Goal: Task Accomplishment & Management: Use online tool/utility

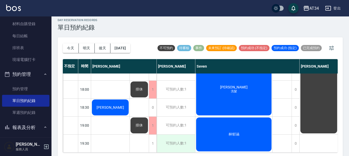
scroll to position [6, 0]
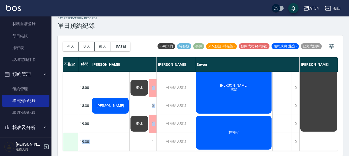
drag, startPoint x: 150, startPoint y: 147, endPoint x: 69, endPoint y: 144, distance: 81.7
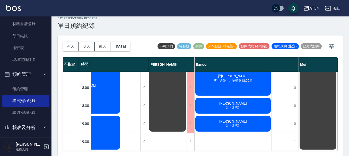
scroll to position [249, 366]
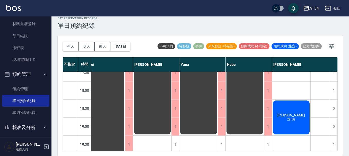
click at [191, 116] on div "排休" at bounding box center [199, 1] width 38 height 270
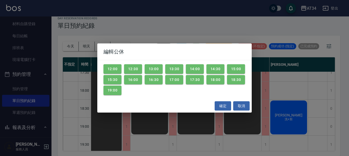
scroll to position [224, 366]
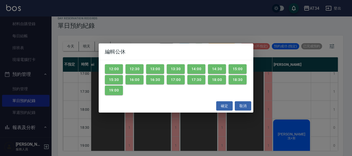
click at [150, 40] on div "編輯公休 12:00 12:30 13:00 13:30 14:00 14:30 15:00 15:30 16:00 16:30 17:00 17:30 18…" at bounding box center [176, 78] width 352 height 156
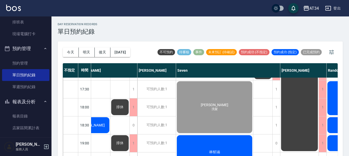
scroll to position [232, 0]
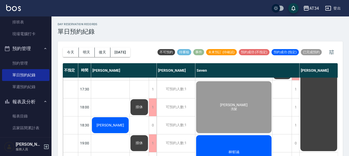
click at [114, 123] on span "[PERSON_NAME]" at bounding box center [111, 125] width 30 height 4
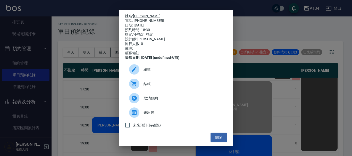
click at [157, 85] on span "結帳" at bounding box center [182, 83] width 79 height 5
click at [221, 138] on button "關閉" at bounding box center [218, 138] width 16 height 10
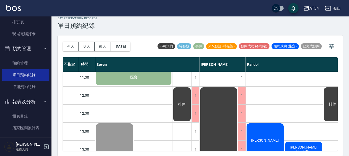
scroll to position [0, 100]
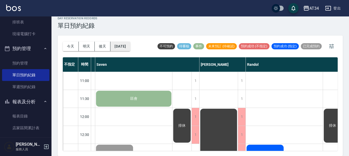
click at [115, 49] on button "[DATE]" at bounding box center [121, 47] width 20 height 10
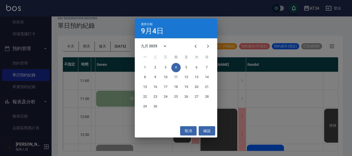
click at [258, 100] on div "選擇日期 9月4日 九月 2025 一 二 三 四 五 六 日 1 2 3 4 5 6 7 8 9 10 11 12 13 14 15 16 17 18 19…" at bounding box center [176, 78] width 352 height 156
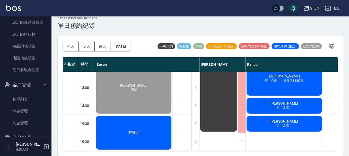
scroll to position [335, 0]
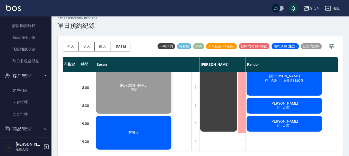
click at [22, 77] on button "客戶管理" at bounding box center [25, 76] width 47 height 13
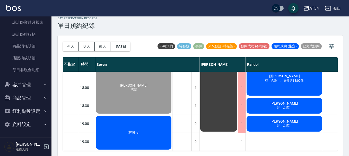
scroll to position [326, 0]
click at [38, 93] on button "商品管理" at bounding box center [25, 97] width 47 height 13
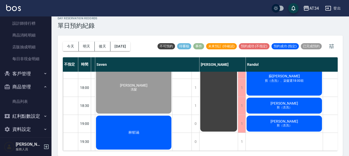
scroll to position [342, 0]
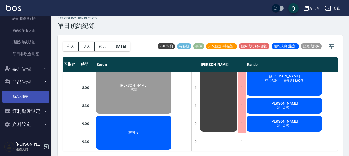
click at [27, 96] on link "商品列表" at bounding box center [25, 97] width 47 height 12
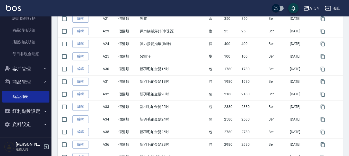
scroll to position [310, 0]
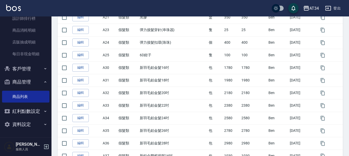
click at [28, 81] on button "商品管理" at bounding box center [25, 81] width 47 height 13
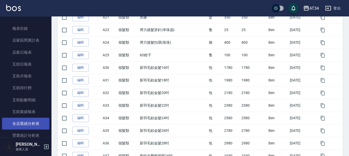
scroll to position [120, 0]
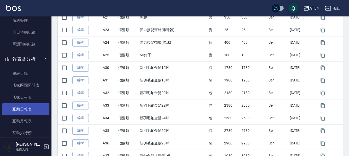
click at [23, 111] on link "互助日報表" at bounding box center [25, 110] width 47 height 12
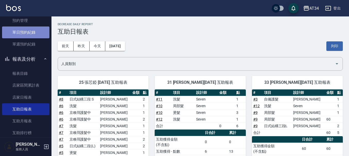
click at [26, 28] on link "單日預約紀錄" at bounding box center [25, 33] width 47 height 12
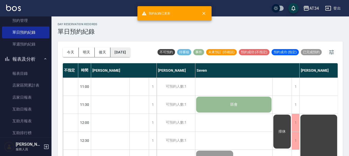
click at [127, 50] on button "[DATE]" at bounding box center [121, 53] width 20 height 10
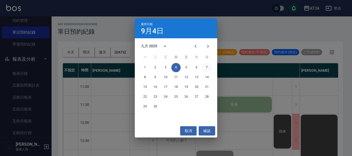
click at [209, 69] on button "7" at bounding box center [206, 67] width 9 height 9
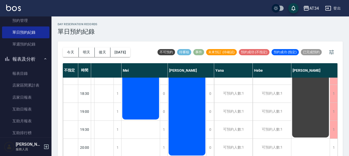
scroll to position [164, 235]
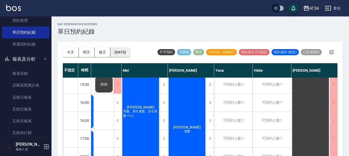
click at [130, 53] on button "2025/09/07" at bounding box center [121, 53] width 20 height 10
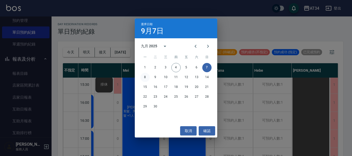
click at [148, 75] on button "8" at bounding box center [144, 77] width 9 height 9
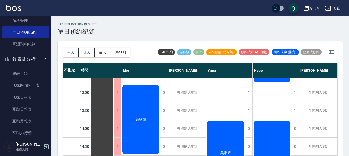
scroll to position [129, 200]
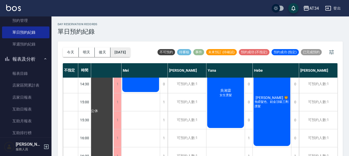
click at [130, 54] on button "2025/09/08" at bounding box center [121, 53] width 20 height 10
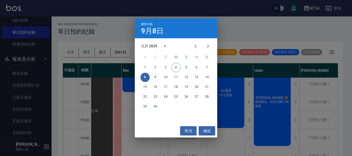
click at [154, 80] on button "9" at bounding box center [155, 77] width 9 height 9
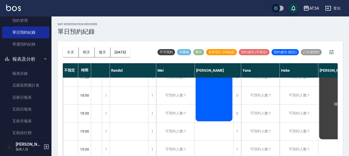
scroll to position [249, 198]
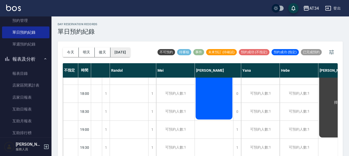
click at [128, 53] on button "2025/09/09" at bounding box center [121, 53] width 20 height 10
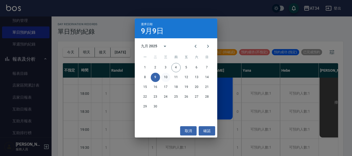
click at [164, 78] on button "10" at bounding box center [165, 77] width 9 height 9
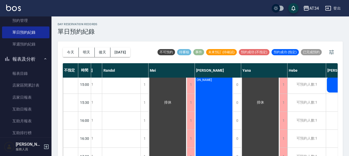
scroll to position [69, 198]
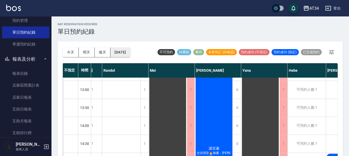
click at [122, 57] on button "2025/09/10" at bounding box center [121, 53] width 20 height 10
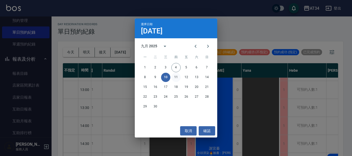
click at [175, 77] on button "11" at bounding box center [175, 77] width 9 height 9
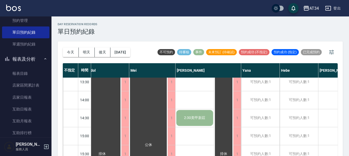
scroll to position [121, 198]
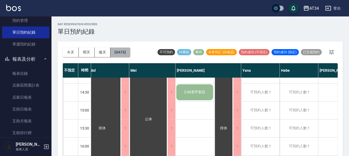
click at [128, 50] on button "2025/09/11" at bounding box center [121, 53] width 20 height 10
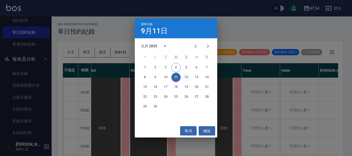
click at [187, 79] on button "12" at bounding box center [186, 77] width 9 height 9
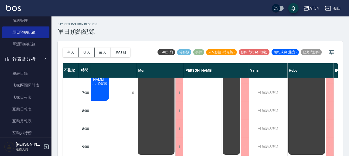
scroll to position [249, 198]
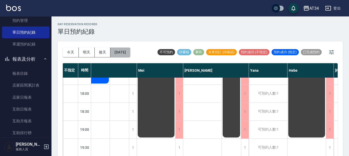
click at [124, 52] on button "2025/09/12" at bounding box center [121, 53] width 20 height 10
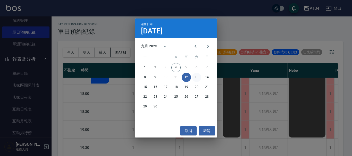
click at [200, 75] on button "13" at bounding box center [196, 77] width 9 height 9
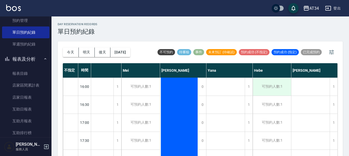
scroll to position [249, 293]
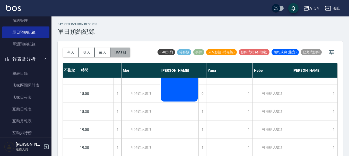
click at [114, 52] on button "2025/09/13" at bounding box center [121, 53] width 20 height 10
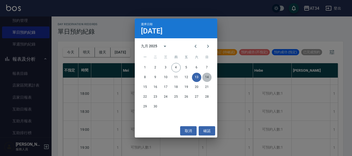
click at [210, 77] on button "14" at bounding box center [206, 77] width 9 height 9
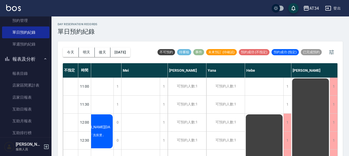
scroll to position [0, 200]
click at [117, 53] on button "2025/09/14" at bounding box center [121, 53] width 20 height 10
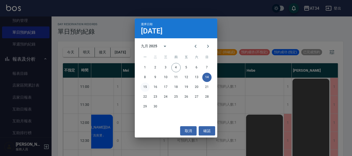
click at [144, 87] on button "15" at bounding box center [144, 87] width 9 height 9
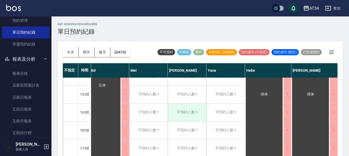
scroll to position [232, 198]
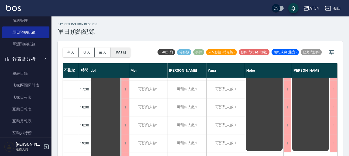
click at [114, 54] on button "2025/09/15" at bounding box center [121, 53] width 20 height 10
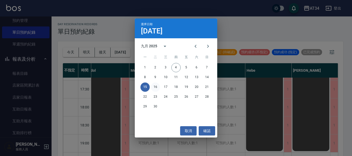
click at [154, 88] on button "16" at bounding box center [155, 87] width 9 height 9
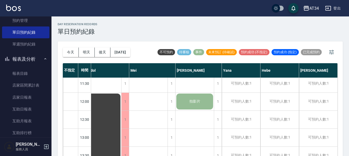
scroll to position [0, 198]
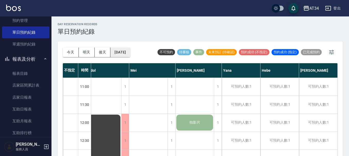
click at [122, 54] on button "2025/09/16" at bounding box center [121, 53] width 20 height 10
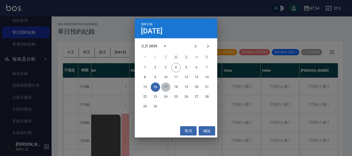
click at [167, 89] on button "17" at bounding box center [165, 87] width 9 height 9
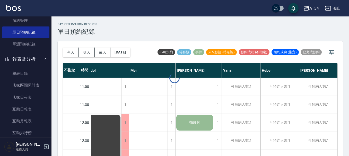
scroll to position [0, 181]
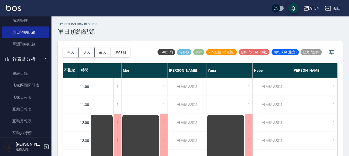
click at [119, 59] on div "今天 明天 後天 2025/09/17" at bounding box center [96, 52] width 67 height 22
click at [117, 53] on button "2025/09/17" at bounding box center [121, 53] width 20 height 10
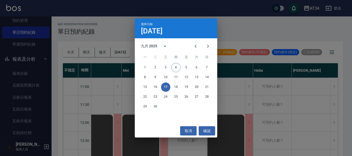
drag, startPoint x: 251, startPoint y: 95, endPoint x: 252, endPoint y: 99, distance: 3.9
click at [252, 98] on div "選擇日期 9月17日 九月 2025 一 二 三 四 五 六 日 1 2 3 4 5 6 7 8 9 10 11 12 13 14 15 16 17 18 1…" at bounding box center [176, 78] width 352 height 156
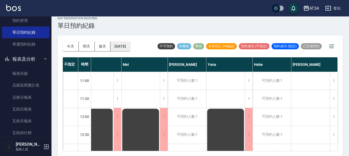
click at [125, 49] on button "2025/09/17" at bounding box center [121, 47] width 20 height 10
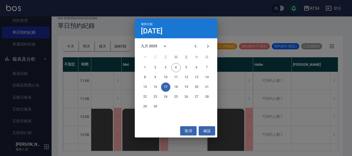
click at [180, 83] on div "15 16 17 18 19 20 21" at bounding box center [176, 87] width 82 height 9
click at [178, 88] on button "18" at bounding box center [175, 87] width 9 height 9
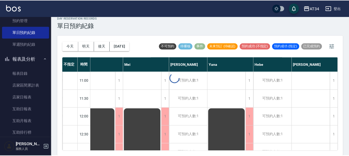
scroll to position [0, 178]
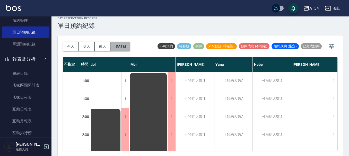
click at [127, 48] on button "2025/09/18" at bounding box center [121, 47] width 20 height 10
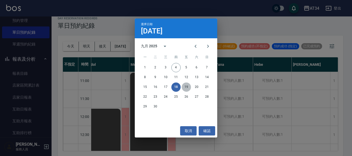
click at [187, 90] on button "19" at bounding box center [186, 87] width 9 height 9
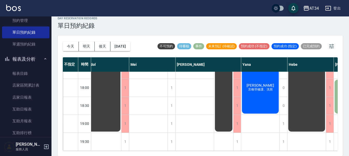
scroll to position [121, 178]
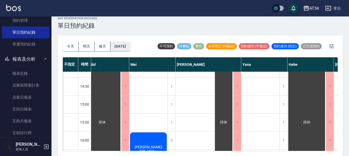
click at [117, 48] on button "2025/09/19" at bounding box center [121, 47] width 20 height 10
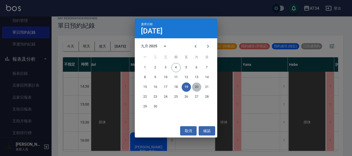
click at [192, 88] on button "20" at bounding box center [196, 87] width 9 height 9
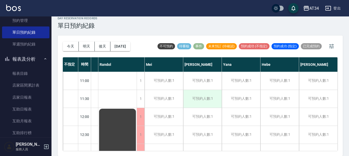
scroll to position [155, 177]
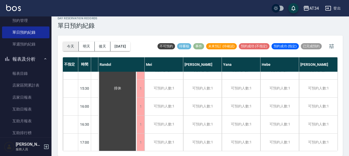
click at [75, 46] on button "今天" at bounding box center [71, 47] width 16 height 10
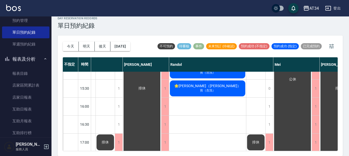
click at [126, 51] on div "今天 明天 後天 2025/09/04" at bounding box center [96, 47] width 67 height 22
click at [125, 45] on button "[DATE]" at bounding box center [121, 47] width 20 height 10
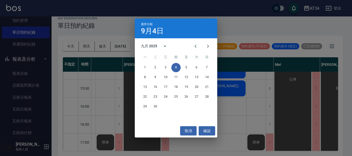
click at [197, 92] on div "22 23 24 25 26 27 28" at bounding box center [176, 96] width 82 height 9
click at [195, 88] on button "20" at bounding box center [196, 87] width 9 height 9
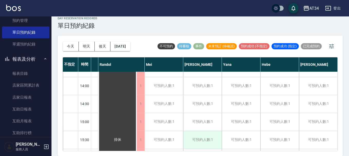
scroll to position [249, 177]
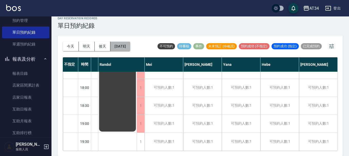
click at [130, 48] on button "2025/09/20" at bounding box center [121, 47] width 20 height 10
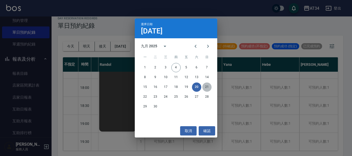
click at [208, 87] on button "21" at bounding box center [206, 87] width 9 height 9
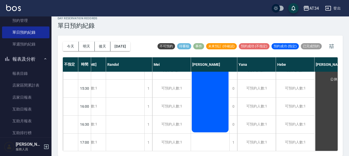
scroll to position [249, 174]
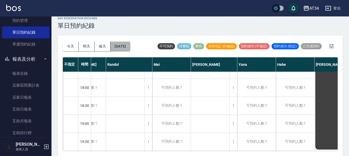
click at [130, 48] on button "2025/09/21" at bounding box center [121, 47] width 20 height 10
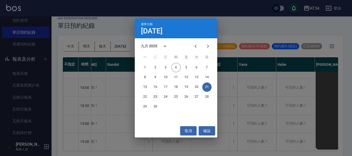
click at [155, 99] on button "23" at bounding box center [155, 96] width 9 height 9
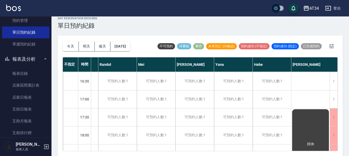
scroll to position [249, 165]
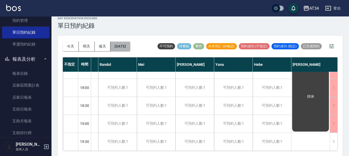
click at [123, 45] on button "2025/09/23" at bounding box center [121, 47] width 20 height 10
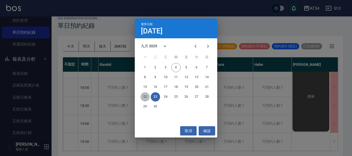
click at [146, 96] on button "22" at bounding box center [144, 96] width 9 height 9
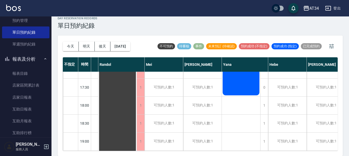
scroll to position [249, 163]
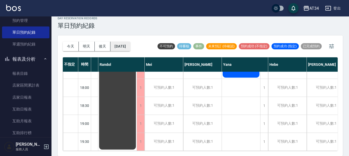
click at [130, 47] on button "2025/09/22" at bounding box center [121, 47] width 20 height 10
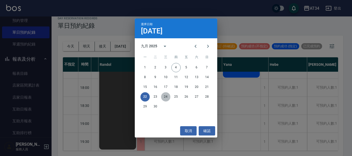
click at [168, 97] on button "24" at bounding box center [165, 96] width 9 height 9
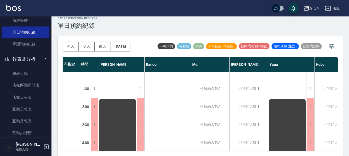
scroll to position [0, 163]
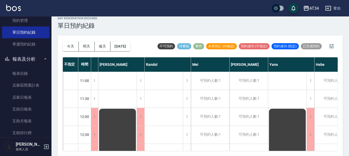
click at [122, 54] on div "今天 明天 後天 2025/09/24" at bounding box center [96, 47] width 67 height 22
click at [130, 47] on button "2025/09/24" at bounding box center [121, 47] width 20 height 10
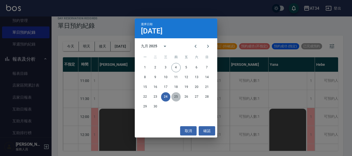
click at [176, 97] on button "25" at bounding box center [175, 96] width 9 height 9
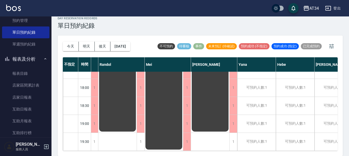
scroll to position [249, 163]
click at [119, 47] on button "2025/09/25" at bounding box center [121, 47] width 20 height 10
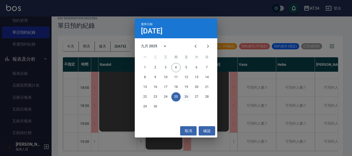
click at [184, 99] on button "26" at bounding box center [186, 96] width 9 height 9
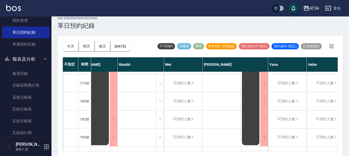
scroll to position [249, 163]
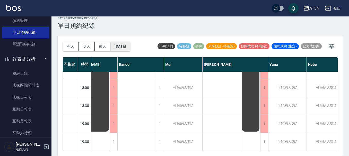
click at [112, 50] on button "2025/09/26" at bounding box center [121, 47] width 20 height 10
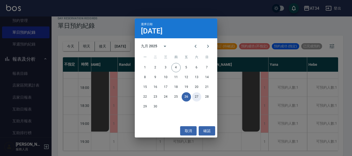
click at [193, 99] on button "27" at bounding box center [196, 96] width 9 height 9
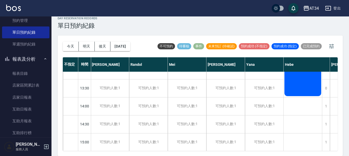
scroll to position [43, 163]
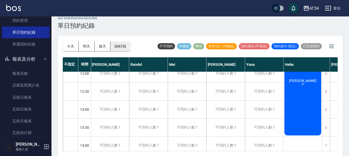
click at [122, 47] on button "2025/09/27" at bounding box center [121, 47] width 20 height 10
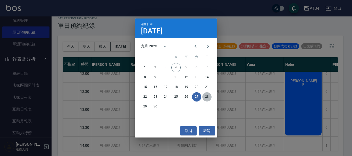
click at [210, 99] on button "28" at bounding box center [206, 96] width 9 height 9
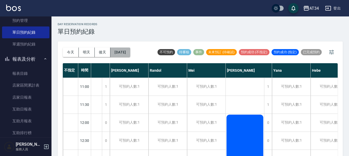
click at [121, 48] on button "2025/09/28" at bounding box center [121, 53] width 20 height 10
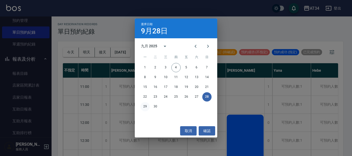
click at [145, 104] on button "29" at bounding box center [144, 106] width 9 height 9
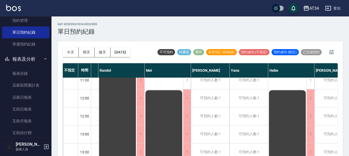
scroll to position [52, 163]
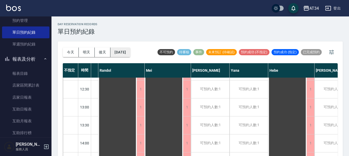
click at [124, 50] on button "2025/09/29" at bounding box center [121, 53] width 20 height 10
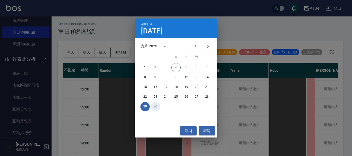
click at [154, 103] on button "30" at bounding box center [155, 106] width 9 height 9
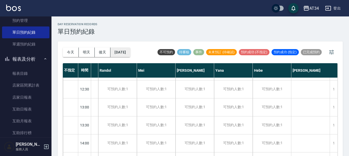
click at [125, 49] on button "2025/09/30" at bounding box center [121, 53] width 20 height 10
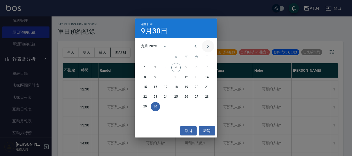
click at [207, 44] on icon "Next month" at bounding box center [208, 46] width 6 height 6
click at [168, 66] on button "1" at bounding box center [165, 67] width 9 height 9
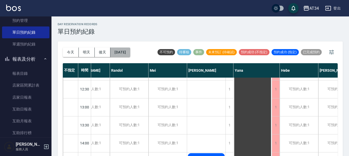
click at [130, 55] on button "2025/10/01" at bounding box center [121, 53] width 20 height 10
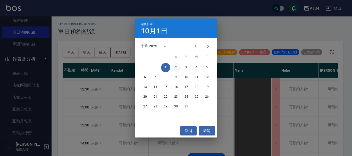
click at [173, 67] on button "2" at bounding box center [175, 67] width 9 height 9
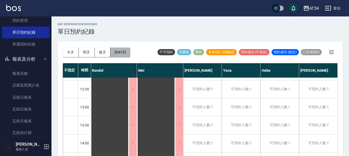
click at [130, 52] on button "2025/10/02" at bounding box center [121, 53] width 20 height 10
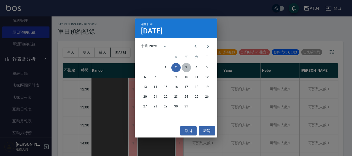
click at [186, 67] on button "3" at bounding box center [186, 67] width 9 height 9
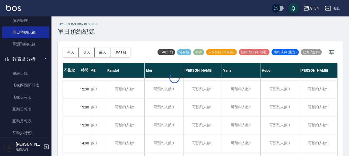
scroll to position [52, 150]
click at [130, 56] on button "2025/10/03" at bounding box center [121, 53] width 20 height 10
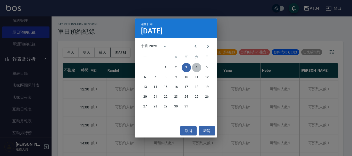
click at [193, 69] on button "4" at bounding box center [196, 67] width 9 height 9
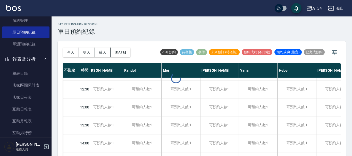
scroll to position [52, 147]
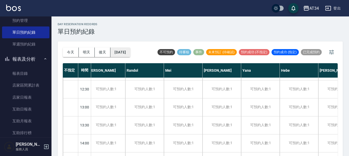
click at [119, 56] on button "2025/10/04" at bounding box center [121, 53] width 20 height 10
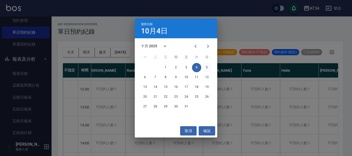
click at [205, 70] on button "5" at bounding box center [206, 67] width 9 height 9
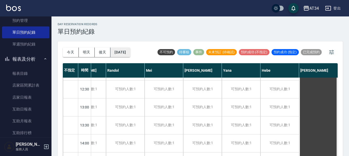
click at [112, 52] on button "2025/10/05" at bounding box center [121, 53] width 20 height 10
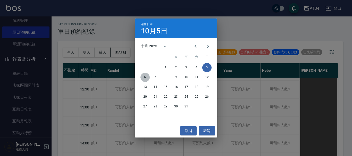
click at [143, 79] on button "6" at bounding box center [144, 77] width 9 height 9
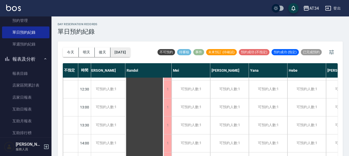
click at [127, 56] on button "2025/10/06" at bounding box center [121, 53] width 20 height 10
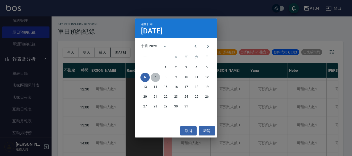
click at [157, 79] on button "7" at bounding box center [155, 77] width 9 height 9
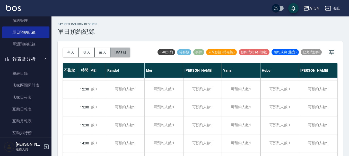
click at [122, 49] on button "2025/10/07" at bounding box center [121, 53] width 20 height 10
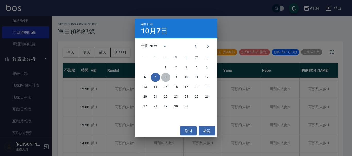
click at [164, 77] on button "8" at bounding box center [165, 77] width 9 height 9
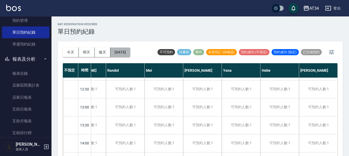
click at [125, 54] on button "2025/10/08" at bounding box center [121, 53] width 20 height 10
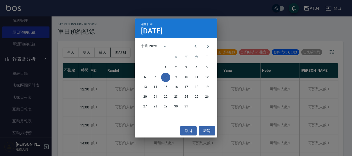
click at [152, 46] on div "十月 2025" at bounding box center [149, 46] width 16 height 5
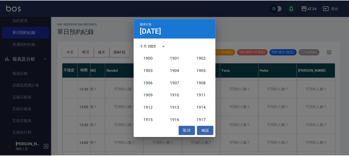
scroll to position [477, 0]
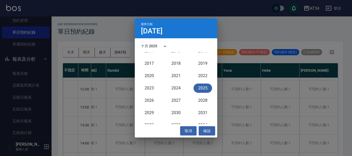
drag, startPoint x: 145, startPoint y: 46, endPoint x: 150, endPoint y: 46, distance: 4.9
click at [146, 46] on div "十月 2025" at bounding box center [149, 46] width 16 height 5
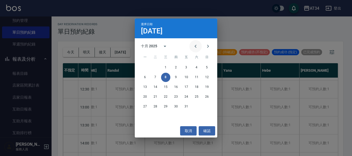
click at [191, 48] on button "Previous month" at bounding box center [195, 46] width 12 height 12
click at [175, 69] on button "4" at bounding box center [175, 67] width 9 height 9
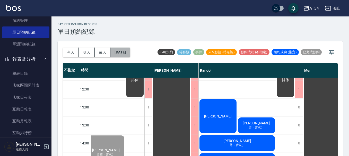
click at [130, 52] on button "[DATE]" at bounding box center [121, 53] width 20 height 10
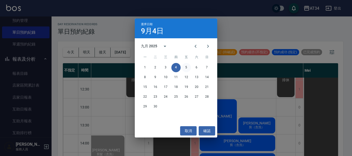
click at [182, 70] on button "5" at bounding box center [186, 67] width 9 height 9
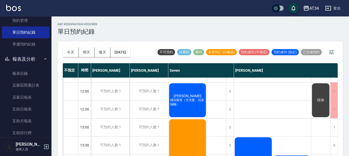
scroll to position [103, 0]
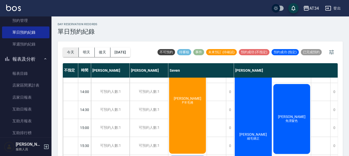
click at [72, 49] on button "今天" at bounding box center [71, 53] width 16 height 10
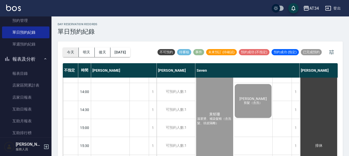
click at [71, 49] on button "今天" at bounding box center [71, 53] width 16 height 10
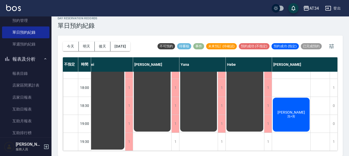
scroll to position [249, 366]
click at [293, 111] on span "魏辰玲" at bounding box center [292, 113] width 30 height 4
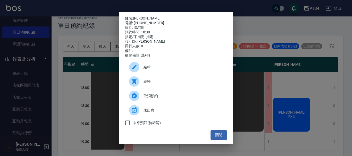
click at [152, 83] on span "結帳" at bounding box center [182, 81] width 79 height 5
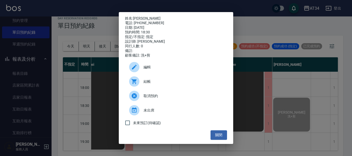
click at [266, 31] on div "姓名: 魏辰玲 電話: 0906368116 日期: 2025/09/04 預約時間: 18:30 指定/不指定: 指定 設計師: Emma 同行人數: 0 …" at bounding box center [176, 78] width 352 height 156
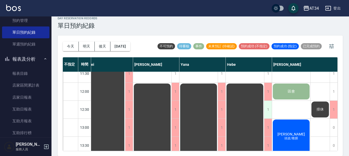
scroll to position [0, 364]
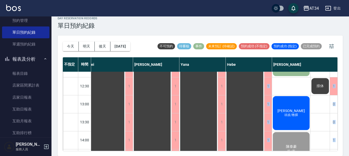
drag, startPoint x: 276, startPoint y: 147, endPoint x: 199, endPoint y: 144, distance: 76.6
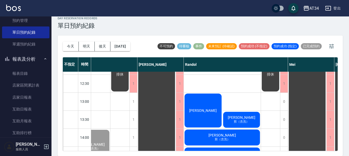
scroll to position [52, 162]
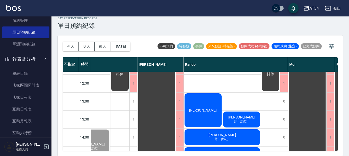
click at [207, 107] on div "陳泓霖" at bounding box center [203, 111] width 39 height 36
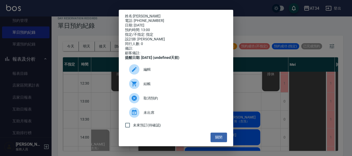
click at [178, 87] on span "結帳" at bounding box center [182, 83] width 79 height 5
click at [289, 109] on div "姓名: 陳泓霖 電話: 0954152682 日期: 2025/09/04 預約時間: 13:00 指定/不指定: 指定 設計師: Randol 同行人數: …" at bounding box center [176, 78] width 352 height 156
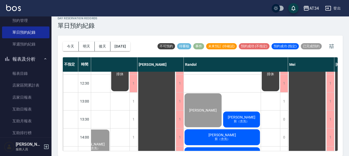
click at [247, 120] on span "剪（含洗）" at bounding box center [242, 122] width 18 height 4
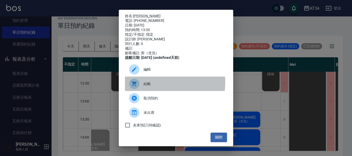
click at [153, 86] on span "結帳" at bounding box center [182, 83] width 79 height 5
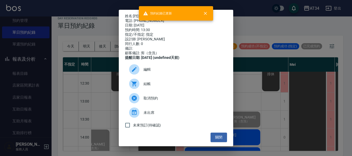
click at [272, 85] on div "姓名: 莊榮峻 電話: 0912001021 日期: 2025/09/04 預約時間: 13:30 指定/不指定: 指定 設計師: Randol 同行人數: …" at bounding box center [176, 78] width 352 height 156
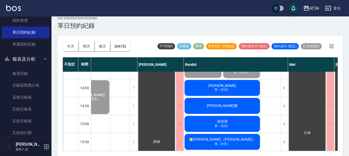
scroll to position [103, 162]
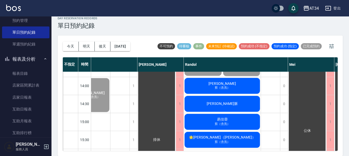
click at [233, 84] on div "傅千祐 剪（含洗）" at bounding box center [222, 86] width 77 height 18
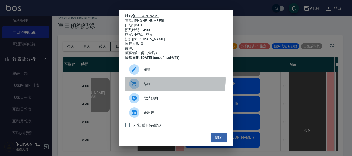
click at [163, 83] on div "結帳" at bounding box center [176, 84] width 102 height 14
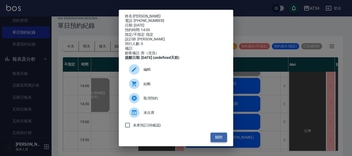
click at [218, 139] on button "關閉" at bounding box center [218, 138] width 16 height 10
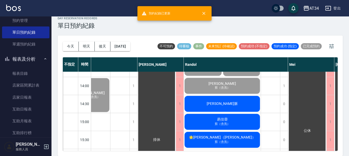
click at [234, 100] on div "劉子脈" at bounding box center [222, 104] width 77 height 18
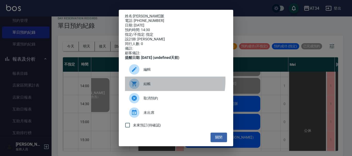
click at [153, 84] on div "結帳" at bounding box center [176, 84] width 102 height 14
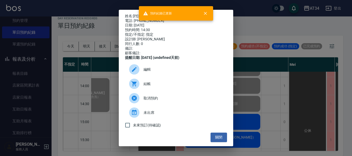
click at [273, 88] on div "姓名: 劉子脈 電話: 0931125492 日期: 2025/09/04 預約時間: 14:30 指定/不指定: 指定 設計師: Randol 同行人數: …" at bounding box center [176, 78] width 352 height 156
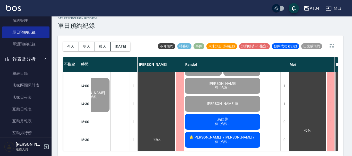
click at [285, 98] on div "姓名: 劉子脈 電話: 0931125492 日期: 2025/09/04 預約時間: 14:30 指定/不指定: 指定 設計師: Randol 同行人數: …" at bounding box center [176, 78] width 352 height 156
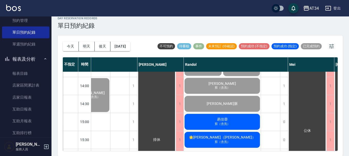
click at [244, 123] on div "易佳蓉 剪（含洗）" at bounding box center [222, 122] width 77 height 18
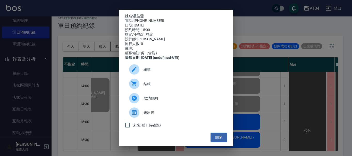
click at [152, 87] on span "結帳" at bounding box center [182, 83] width 79 height 5
click at [278, 99] on div "姓名: 易佳蓉 電話: 0978302244 日期: 2025/09/04 預約時間: 15:00 指定/不指定: 指定 設計師: Randol 同行人數: …" at bounding box center [176, 78] width 352 height 156
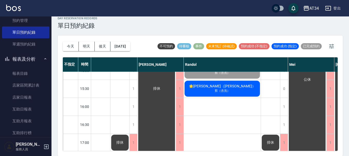
scroll to position [155, 162]
click at [221, 82] on div "🌟彭冠達（Cary Da） 剪（含洗）" at bounding box center [222, 89] width 77 height 18
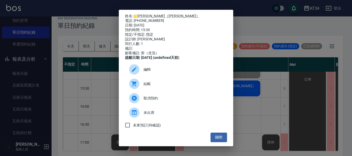
click at [151, 83] on div "結帳" at bounding box center [176, 84] width 102 height 14
click at [280, 110] on div "姓名: 🌟彭冠達（Cary Da） 電話: 0916267773 日期: 2025/09/04 預約時間: 15:30 指定/不指定: 指定 設計師: Ran…" at bounding box center [176, 78] width 352 height 156
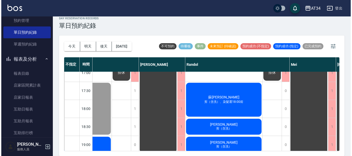
scroll to position [249, 162]
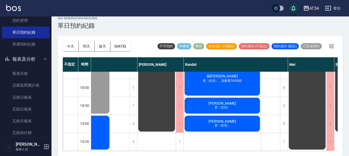
click at [227, 106] on span "剪（含洗）" at bounding box center [223, 108] width 18 height 4
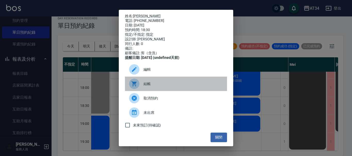
click at [176, 82] on div "結帳" at bounding box center [176, 84] width 102 height 14
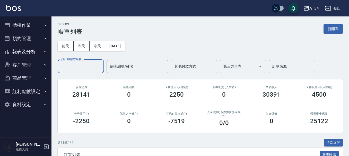
scroll to position [26, 0]
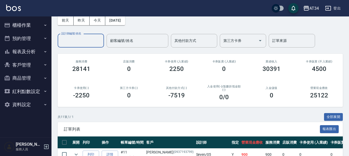
click at [20, 49] on button "報表及分析" at bounding box center [25, 51] width 47 height 13
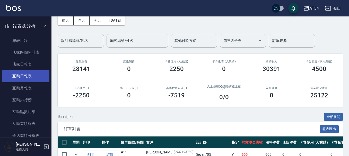
click at [24, 75] on link "互助日報表" at bounding box center [25, 76] width 47 height 12
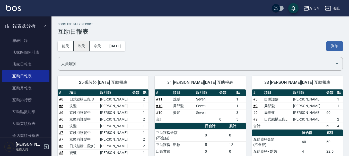
click at [84, 50] on button "昨天" at bounding box center [82, 46] width 16 height 10
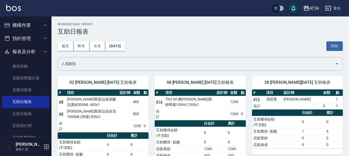
click at [18, 51] on button "報表及分析" at bounding box center [25, 51] width 47 height 13
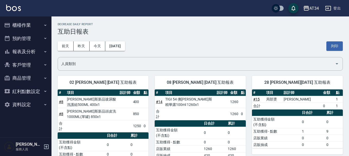
click at [21, 35] on button "預約管理" at bounding box center [25, 38] width 47 height 13
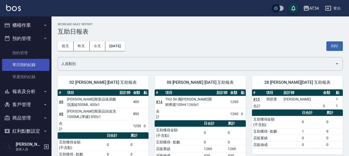
click at [28, 63] on link "單日預約紀錄" at bounding box center [25, 65] width 47 height 12
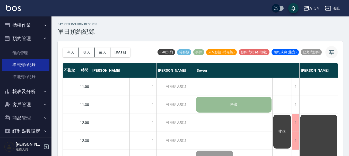
click at [336, 53] on button "button" at bounding box center [332, 52] width 12 height 12
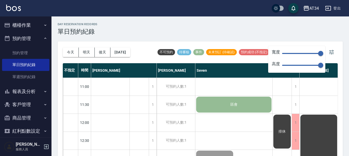
click at [293, 56] on span "150" at bounding box center [301, 54] width 39 height 8
type input "40"
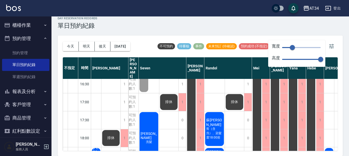
scroll to position [172, 0]
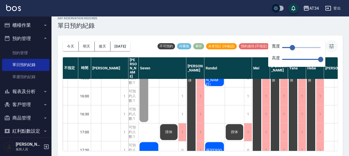
click at [331, 51] on button "button" at bounding box center [332, 46] width 12 height 12
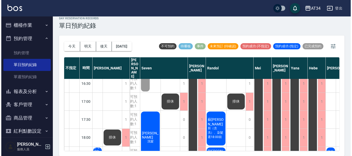
scroll to position [198, 0]
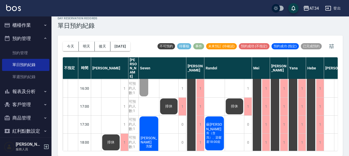
click at [150, 125] on div "吳凱莉 洗髮" at bounding box center [149, 143] width 20 height 54
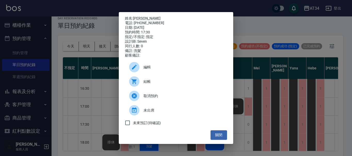
click at [163, 83] on span "結帳" at bounding box center [182, 81] width 79 height 5
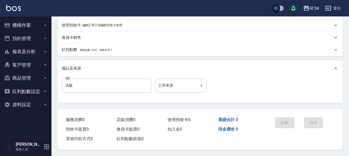
scroll to position [103, 0]
click at [191, 88] on body "AT34 登出 櫃檯作業 打帳單 帳單列表 現金收支登錄 材料自購登錄 每日結帳 排班表 現場電腦打卡 預約管理 預約管理 單日預約紀錄 單週預約紀錄 報表及…" at bounding box center [174, 26] width 349 height 259
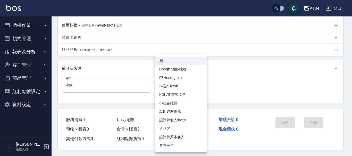
click at [125, 99] on div at bounding box center [176, 78] width 352 height 156
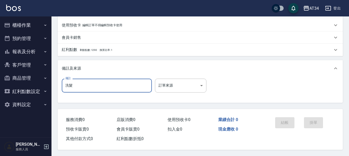
click at [125, 90] on input "洗髮" at bounding box center [107, 86] width 90 height 14
click at [129, 86] on input "洗髮" at bounding box center [107, 86] width 90 height 14
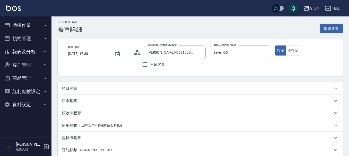
scroll to position [0, 0]
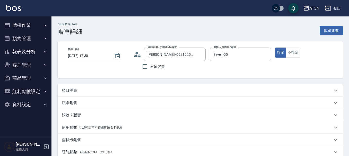
click at [112, 90] on div "項目消費" at bounding box center [197, 90] width 271 height 5
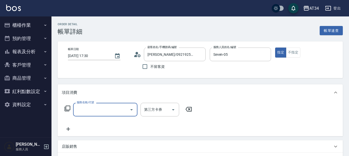
click at [96, 108] on input "服務名稱/代號" at bounding box center [101, 109] width 52 height 9
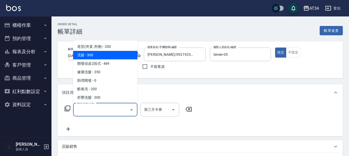
click at [80, 54] on span "洗髮 - 300" at bounding box center [105, 55] width 64 height 9
type input "洗髮(201)"
type input "30"
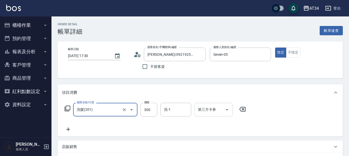
click at [206, 109] on div "第三方卡券 第三方卡券" at bounding box center [214, 110] width 39 height 14
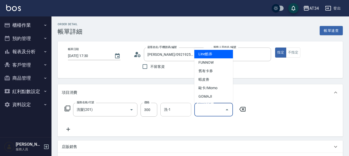
click at [182, 111] on input "洗-1" at bounding box center [176, 109] width 26 height 9
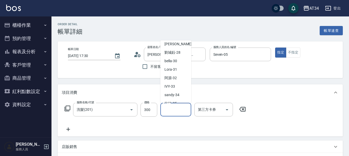
scroll to position [103, 0]
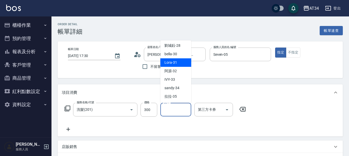
click at [174, 63] on span "Lora -31" at bounding box center [171, 62] width 13 height 5
type input "Lora-31"
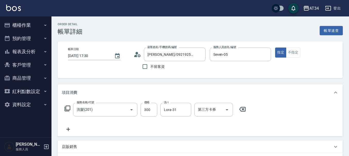
click at [67, 129] on icon at bounding box center [68, 129] width 13 height 6
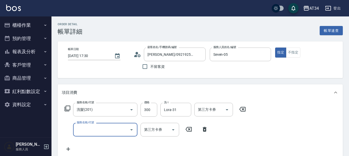
click at [96, 130] on input "服務名稱/代號" at bounding box center [101, 129] width 52 height 9
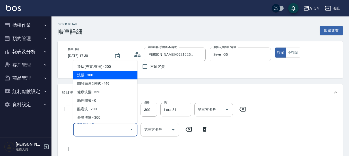
click at [89, 76] on span "洗髮 - 300" at bounding box center [105, 75] width 64 height 9
type input "60"
type input "洗髮(201)"
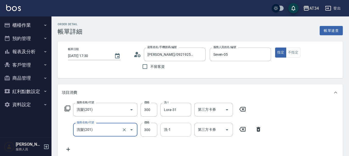
click at [172, 130] on input "洗-1" at bounding box center [176, 129] width 26 height 9
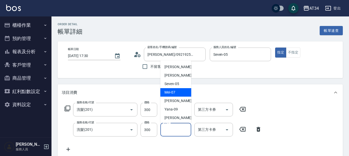
scroll to position [26, 0]
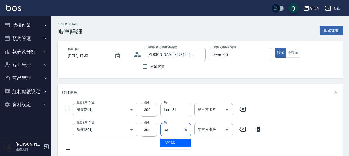
click at [176, 142] on div "IVY -33" at bounding box center [175, 143] width 31 height 9
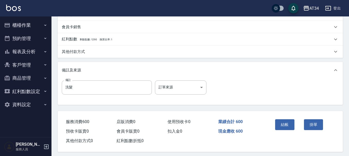
scroll to position [182, 0]
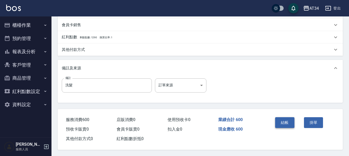
type input "IVY-33"
click at [287, 120] on button "結帳" at bounding box center [284, 122] width 19 height 11
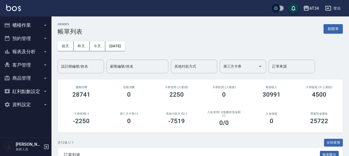
click at [30, 22] on button "櫃檯作業" at bounding box center [25, 25] width 47 height 13
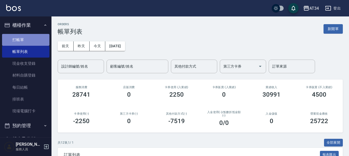
click at [26, 42] on link "打帳單" at bounding box center [25, 40] width 47 height 12
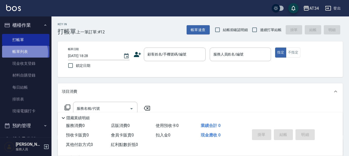
click at [24, 53] on link "帳單列表" at bounding box center [25, 52] width 47 height 12
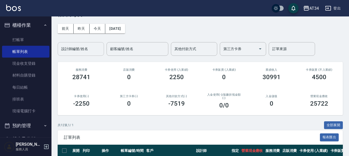
scroll to position [26, 0]
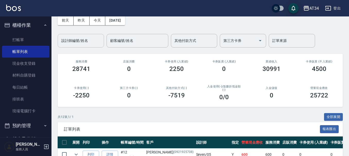
click at [81, 47] on div "設計師編號/姓名" at bounding box center [81, 41] width 46 height 14
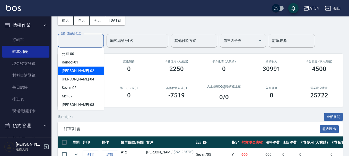
click at [84, 68] on div "Wendy -02" at bounding box center [81, 71] width 46 height 9
type input "Wendy-02"
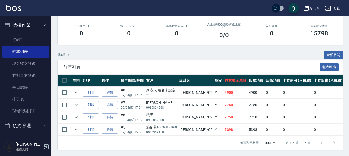
scroll to position [92, 0]
click at [111, 90] on link "詳情" at bounding box center [110, 93] width 16 height 8
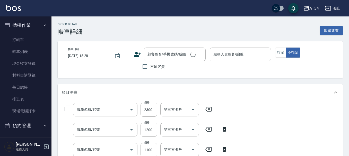
type input "2025/09/04 17:04"
type input "Wendy-02"
type input "490"
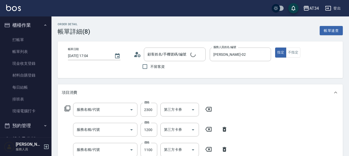
type input "新客人 姓名未設定/**/null"
type input "燙髮(301)"
type input "染髮(501)"
type input "日式結構三段 S(625)"
type input "剪髮(401)"
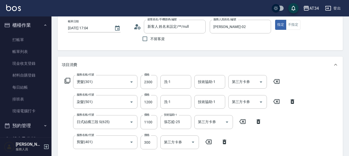
scroll to position [77, 0]
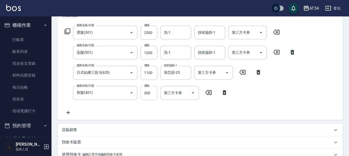
click at [145, 94] on input "300" at bounding box center [149, 93] width 17 height 14
type input "4"
type input "460"
type input "400"
type input "500"
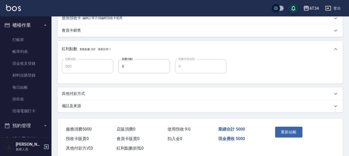
scroll to position [226, 0]
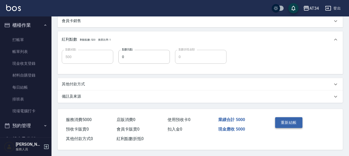
type input "400"
click at [297, 121] on button "重新結帳" at bounding box center [288, 122] width 27 height 11
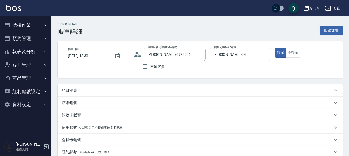
click at [83, 92] on div "項目消費" at bounding box center [197, 90] width 271 height 5
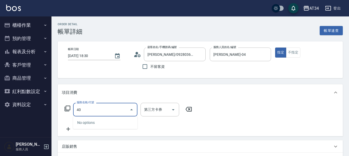
type input "401"
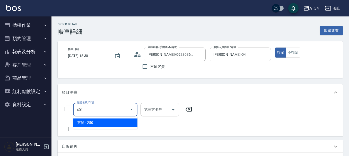
type input "20"
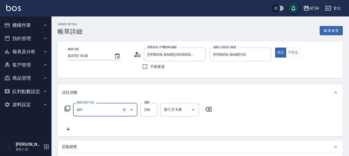
type input "剪髮(401)"
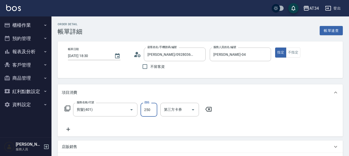
type input "1"
type input "0"
type input "100"
type input "10"
type input "100"
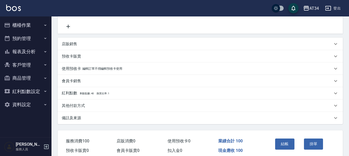
scroll to position [127, 0]
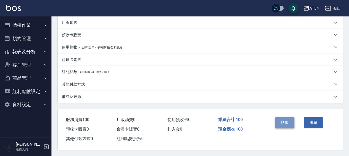
click at [288, 122] on button "結帳" at bounding box center [284, 122] width 19 height 11
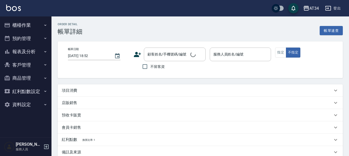
type input "[DATE] 18:30"
type input "Emma-08"
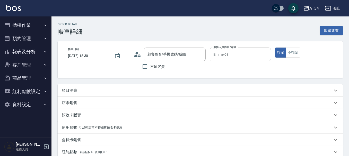
type input "[PERSON_NAME]/0906368116/0906368116"
click at [72, 93] on p "項目消費" at bounding box center [69, 90] width 15 height 5
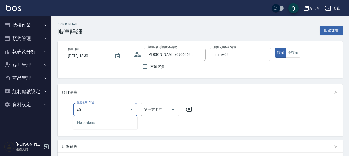
type input "401"
type input "20"
type input "剪髮(401)"
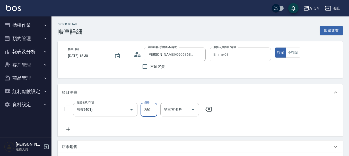
type input "0"
type input "50"
type input "500"
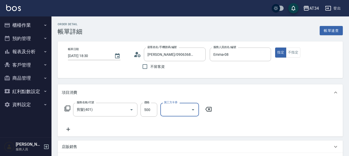
click at [72, 130] on icon at bounding box center [68, 129] width 13 height 6
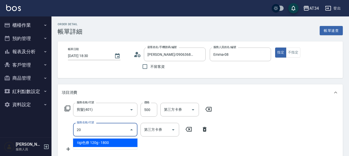
type input "201"
type input "80"
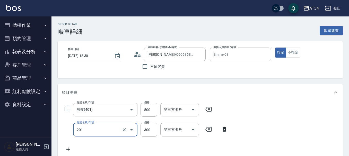
type input "洗髮(201)"
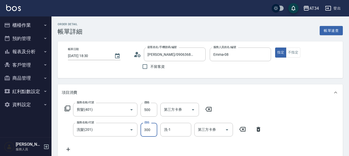
type input "50"
type input "200"
type input "70"
type input "200"
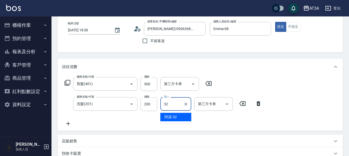
type input "阿源-32"
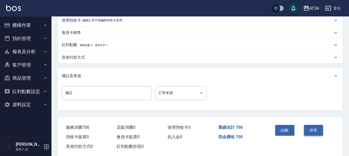
scroll to position [182, 0]
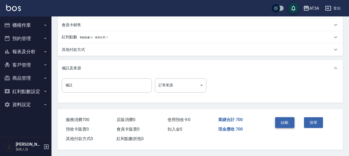
click at [278, 117] on button "結帳" at bounding box center [284, 122] width 19 height 11
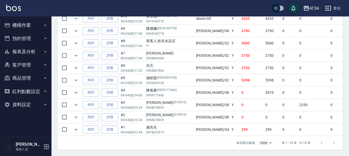
scroll to position [215, 0]
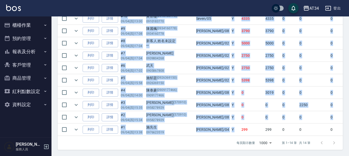
click at [209, 133] on div "展開 列印 操作 帳單編號/時間 客戶 設計師 指定 營業現金應收 服務消費 店販消費 卡券使用 (入業績) 卡券販賣 (入業績) 業績收入 卡券販賣 (不入…" at bounding box center [200, 43] width 285 height 185
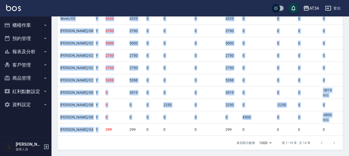
scroll to position [0, 185]
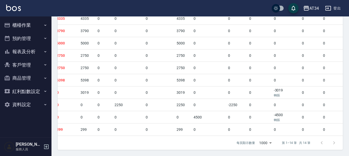
click at [322, 124] on td "0" at bounding box center [336, 130] width 28 height 12
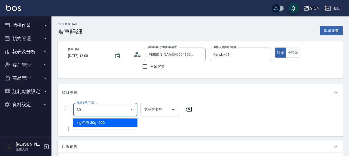
type input "300"
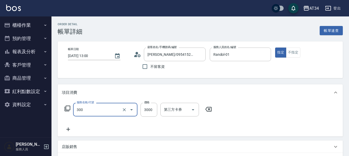
type input "燙髮(300)"
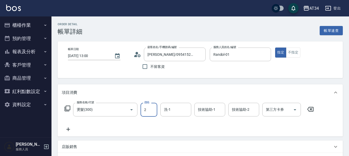
type input "28"
type input "0"
type input "280"
type input "2800"
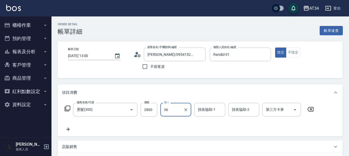
type input "張可芮-36"
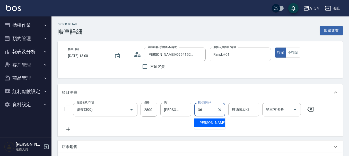
type input "張可芮-36"
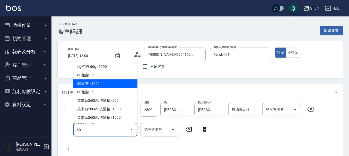
type input "602"
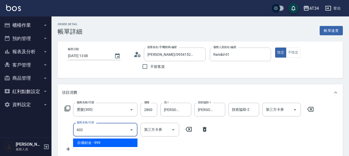
type input "370"
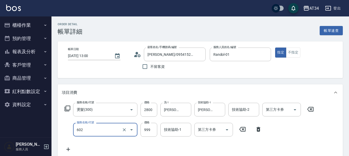
type input "自備鉑金(602)"
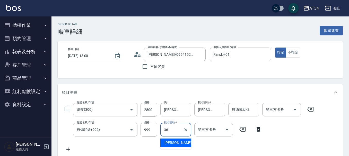
type input "張可芮-36"
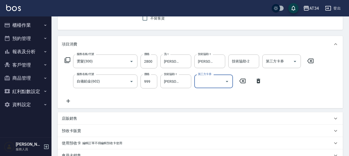
scroll to position [147, 0]
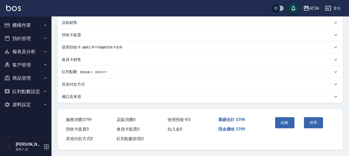
click at [113, 82] on div "其他付款方式" at bounding box center [197, 84] width 271 height 5
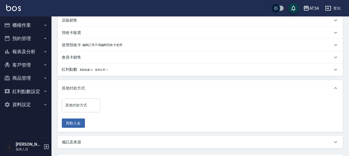
click at [89, 100] on div "其他付款方式" at bounding box center [81, 106] width 39 height 14
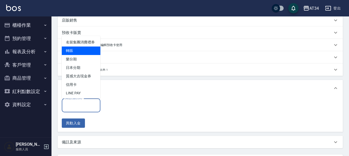
click at [85, 55] on span "轉賬" at bounding box center [81, 51] width 39 height 9
type input "轉賬"
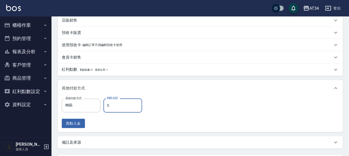
click at [127, 111] on input "0" at bounding box center [123, 106] width 39 height 14
type input "379"
type input "0"
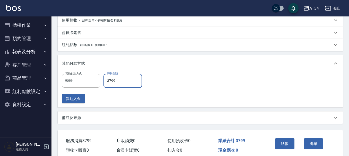
scroll to position [195, 0]
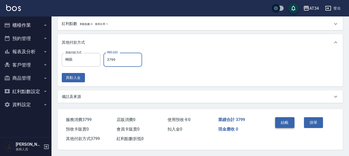
type input "3799"
click at [284, 117] on button "結帳" at bounding box center [284, 122] width 19 height 11
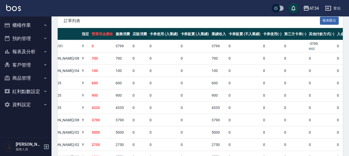
scroll to position [73, 0]
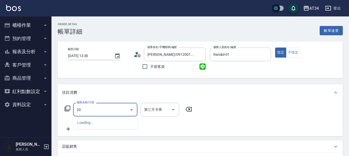
type input "201"
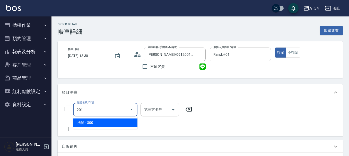
type input "30"
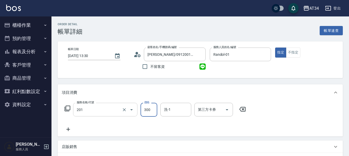
type input "洗髮(201)"
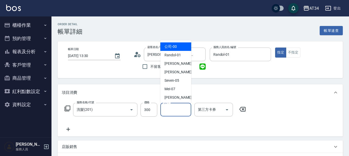
click at [181, 110] on input "洗-1" at bounding box center [176, 109] width 26 height 9
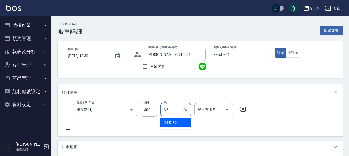
type input "阿源-32"
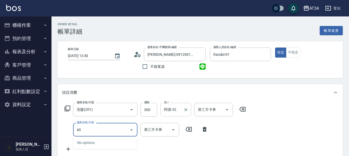
type input "401"
type input "50"
type input "剪髮(401)"
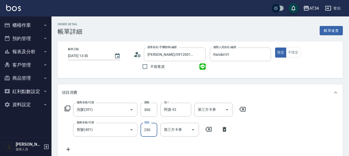
type input "30"
type input "500"
type input "80"
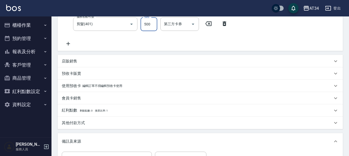
scroll to position [182, 0]
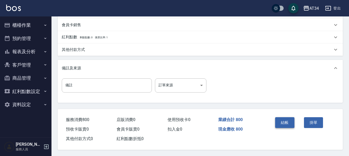
type input "500"
click at [286, 121] on button "結帳" at bounding box center [284, 122] width 19 height 11
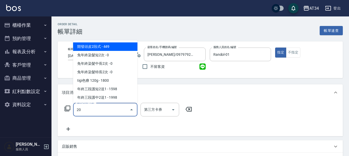
type input "201"
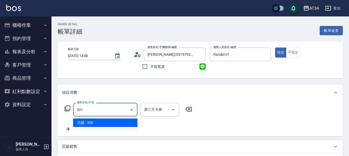
type input "30"
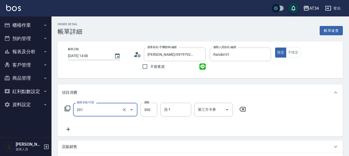
type input "洗髮(201)"
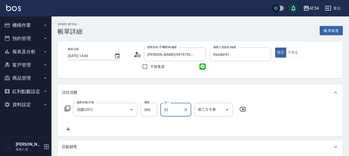
type input "阿源-32"
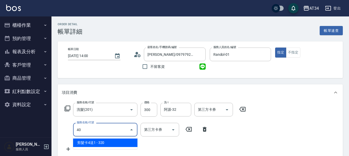
type input "401"
type input "50"
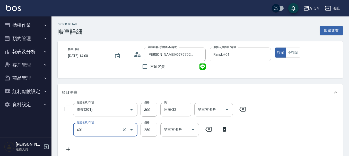
type input "剪髮(401)"
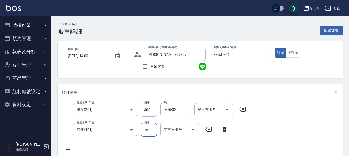
type input "4"
type input "30"
type input "40"
type input "70"
type input "400"
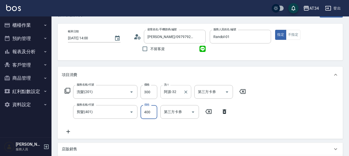
scroll to position [52, 0]
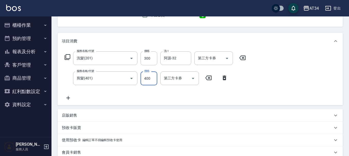
type input "30"
type input "420"
type input "70"
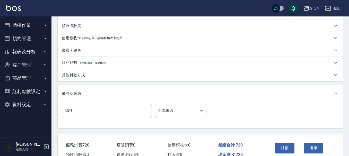
scroll to position [155, 0]
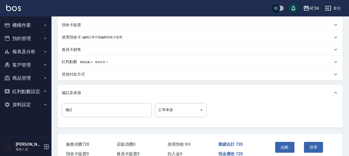
type input "420"
click at [90, 77] on div "其他付款方式" at bounding box center [200, 74] width 285 height 12
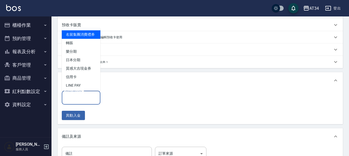
click at [86, 95] on input "其他付款方式" at bounding box center [81, 97] width 34 height 9
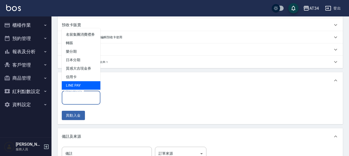
click at [86, 87] on span "LINE PAY" at bounding box center [81, 85] width 39 height 9
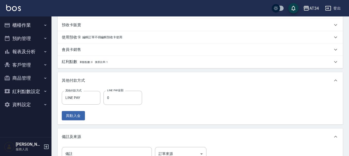
click at [85, 87] on div "其他付款方式" at bounding box center [200, 80] width 285 height 16
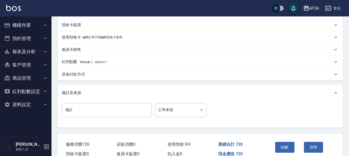
click at [86, 82] on div "項目消費 服務名稱/代號 洗髮(201) 服務名稱/代號 價格 300 價格 洗-1 阿源-32 洗-1 第三方卡券 第三方卡券 服務名稱/代號 剪髮(401…" at bounding box center [200, 29] width 285 height 198
click at [87, 79] on div "其他付款方式" at bounding box center [200, 74] width 285 height 12
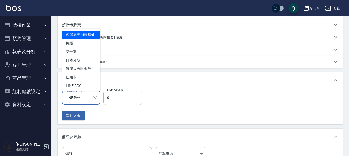
click at [84, 95] on input "LINE PAY" at bounding box center [77, 98] width 26 height 9
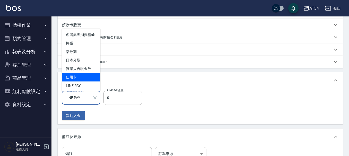
drag, startPoint x: 80, startPoint y: 87, endPoint x: 81, endPoint y: 80, distance: 6.7
click at [81, 80] on ul "名留集團消費禮券 轉賬 樂分期 日本分期 質感大吉現金券 信用卡 LINE PAY" at bounding box center [81, 60] width 39 height 63
click at [81, 80] on span "信用卡" at bounding box center [81, 77] width 39 height 9
type input "信用卡"
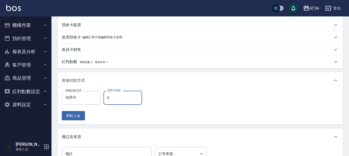
click at [119, 98] on input "0" at bounding box center [123, 98] width 39 height 14
type input "72"
type input "0"
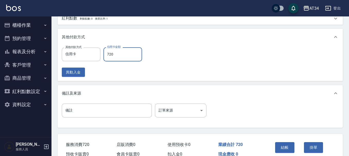
scroll to position [225, 0]
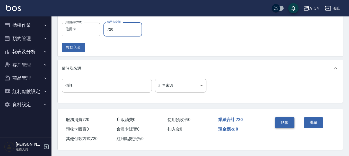
type input "720"
click at [281, 121] on button "結帳" at bounding box center [284, 122] width 19 height 11
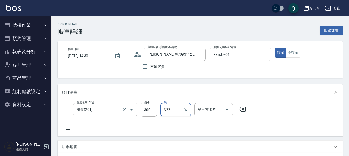
type input "322"
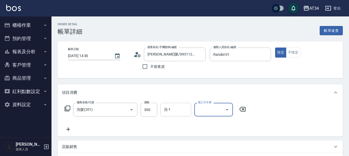
click at [169, 113] on input "洗-1" at bounding box center [176, 109] width 26 height 9
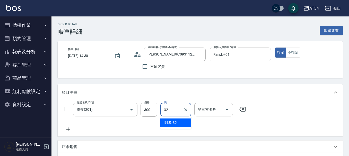
type input "阿源-32"
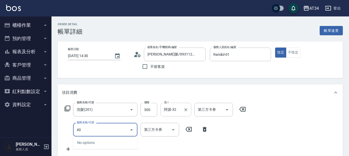
type input "401"
type input "50"
type input "剪髮(401)"
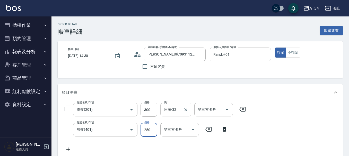
type input "5"
type input "30"
type input "500"
type input "80"
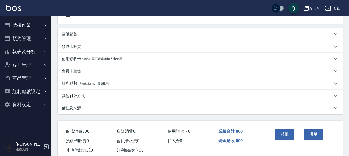
scroll to position [147, 0]
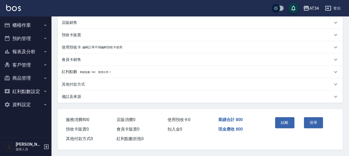
type input "500"
click at [283, 121] on button "結帳" at bounding box center [284, 122] width 19 height 11
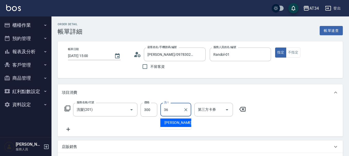
type input "[PERSON_NAME]-36"
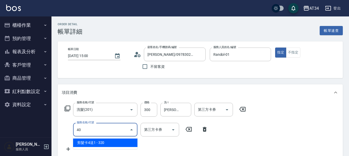
type input "401"
type input "50"
type input "剪髮(401)"
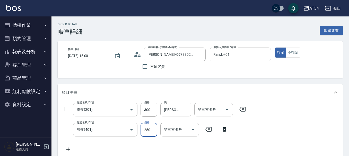
type input "5"
type input "30"
type input "500"
type input "80"
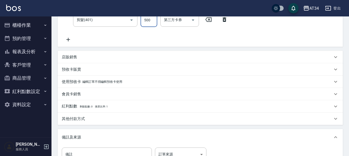
scroll to position [182, 0]
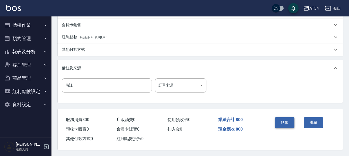
type input "500"
click at [288, 121] on button "結帳" at bounding box center [284, 122] width 19 height 11
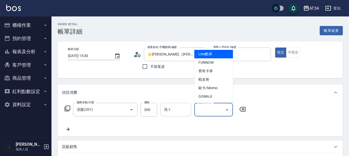
click at [181, 109] on input "洗-1" at bounding box center [176, 109] width 26 height 9
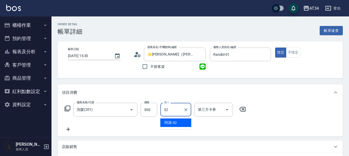
type input "阿源-32"
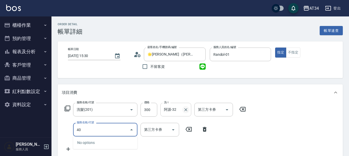
type input "401"
type input "50"
type input "剪髮(401)"
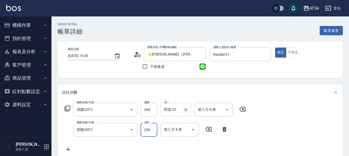
type input "5"
type input "30"
type input "500"
type input "80"
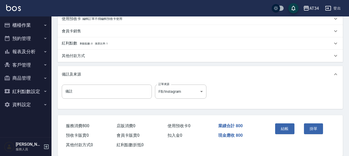
scroll to position [182, 0]
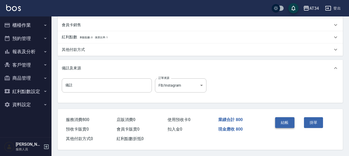
type input "500"
click at [282, 121] on button "結帳" at bounding box center [284, 122] width 19 height 11
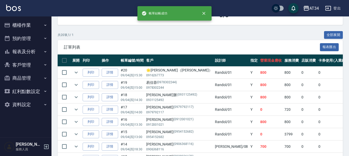
scroll to position [103, 0]
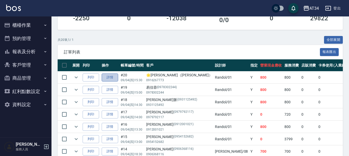
click at [114, 78] on link "詳情" at bounding box center [110, 78] width 16 height 8
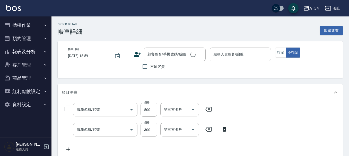
type input "剪髮(401)"
type input "洗髮(201)"
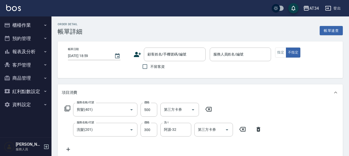
type input "2025/09/04 15:30"
type input "Randol-01"
type input "80"
type input "FB/Instagram"
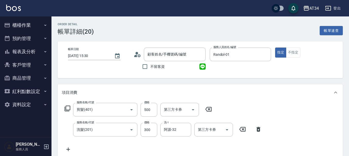
type input "🌟彭冠達（Cary Da）/0916267773/null"
click at [137, 56] on icon at bounding box center [135, 56] width 3 height 2
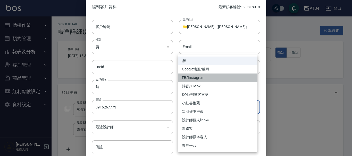
click at [196, 78] on li "FB/Instagram" at bounding box center [218, 78] width 80 height 9
type input "FB/Instagram"
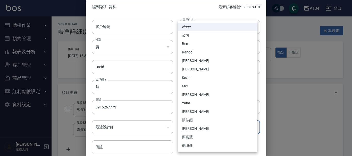
click at [191, 49] on li "Randol" at bounding box center [218, 52] width 80 height 9
type input "d5b9eb47-41c9-48ce-9c60-4287899162ba"
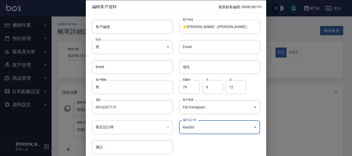
click at [186, 28] on input "🌟彭冠達（Cary Da）" at bounding box center [219, 27] width 81 height 14
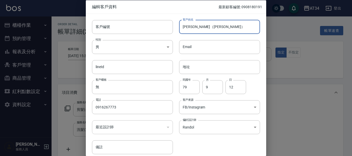
click at [214, 27] on input "彭冠達（Cary Da）" at bounding box center [219, 27] width 81 height 14
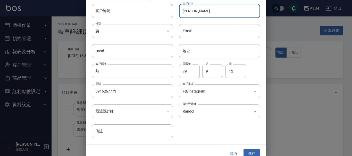
scroll to position [22, 0]
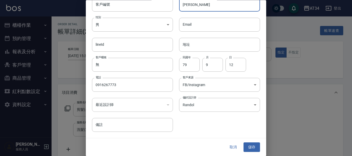
type input "彭冠"
click at [234, 145] on button "取消" at bounding box center [233, 148] width 16 height 10
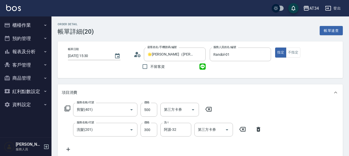
click at [141, 53] on icon at bounding box center [138, 55] width 8 height 8
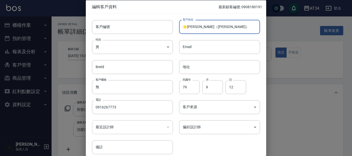
drag, startPoint x: 219, startPoint y: 27, endPoint x: 199, endPoint y: 27, distance: 20.6
click at [199, 27] on input "🌟彭冠達（Cary Da）" at bounding box center [219, 27] width 81 height 14
click at [187, 25] on input "🌟彭冠達" at bounding box center [219, 27] width 81 height 14
type input "彭冠達"
click at [116, 100] on div "電話 0916267773 電話" at bounding box center [129, 104] width 87 height 20
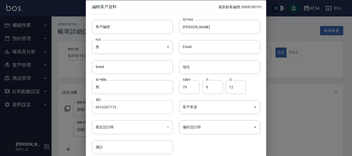
click at [115, 100] on input "0916267773" at bounding box center [132, 107] width 81 height 14
click at [109, 25] on input "客戶編號" at bounding box center [132, 27] width 81 height 14
paste input "0916267773"
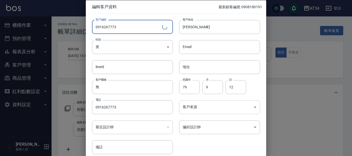
type input "0916267773"
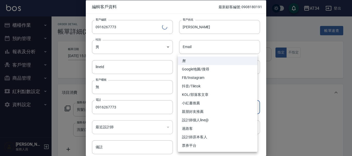
click at [197, 78] on li "FB/Instagram" at bounding box center [218, 78] width 80 height 9
type input "FB/Instagram"
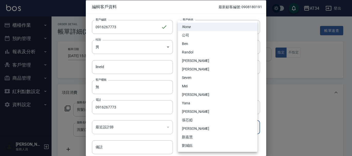
click at [186, 54] on li "Randol" at bounding box center [218, 52] width 80 height 9
type input "d5b9eb47-41c9-48ce-9c60-4287899162ba"
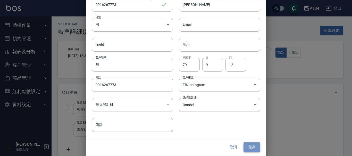
click at [250, 148] on button "儲存" at bounding box center [251, 148] width 16 height 10
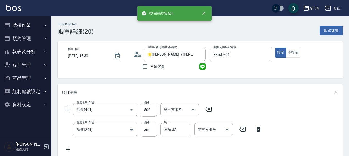
type input "彭冠達/0916267773/0916267773"
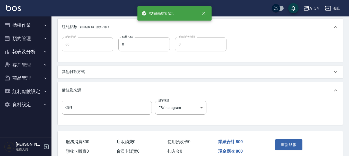
scroll to position [220, 0]
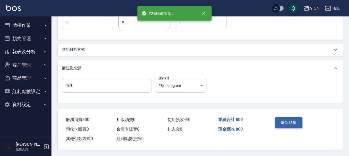
click at [288, 121] on button "重新結帳" at bounding box center [288, 122] width 27 height 11
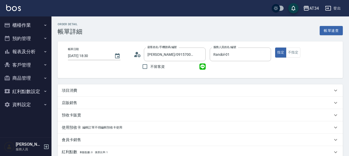
click at [101, 93] on div "項目消費" at bounding box center [197, 90] width 271 height 5
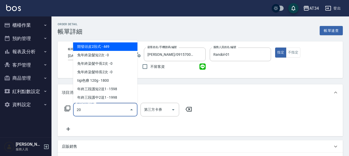
type input "201"
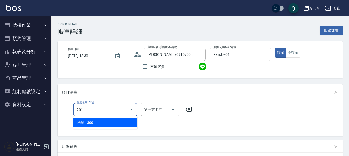
type input "30"
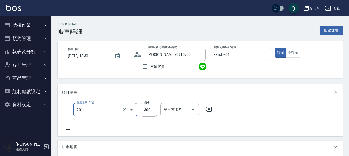
type input "洗髮(201)"
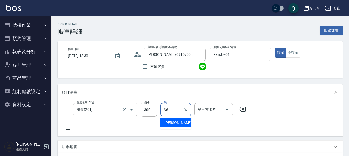
type input "[PERSON_NAME]-36"
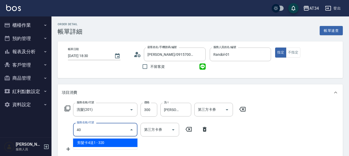
type input "401"
type input "50"
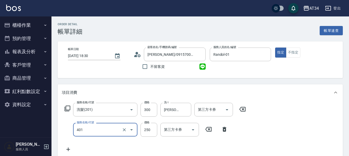
type input "剪髮(401)"
type input "5"
type input "30"
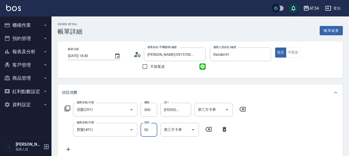
type input "500"
type input "80"
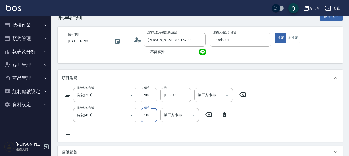
scroll to position [182, 0]
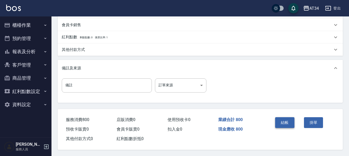
type input "500"
click at [286, 118] on button "結帳" at bounding box center [284, 122] width 19 height 11
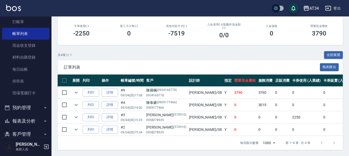
scroll to position [26, 0]
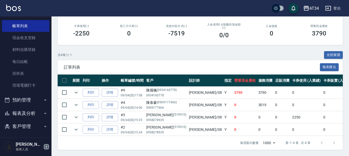
click at [44, 146] on icon "button" at bounding box center [46, 147] width 5 height 5
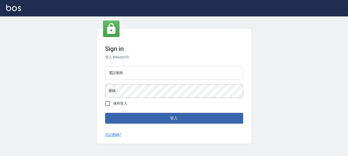
click at [133, 72] on input "電話號碼" at bounding box center [174, 73] width 138 height 14
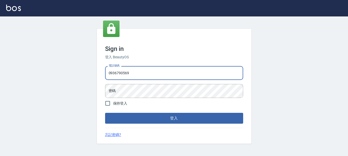
type input "0936790569"
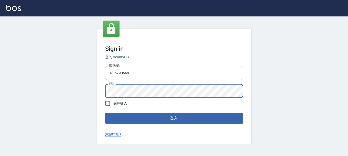
click at [105, 113] on button "登入" at bounding box center [174, 118] width 138 height 11
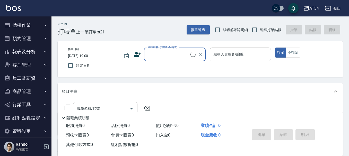
click at [29, 72] on button "員工及薪資" at bounding box center [25, 78] width 47 height 13
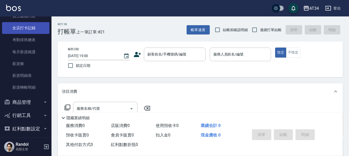
scroll to position [80, 0]
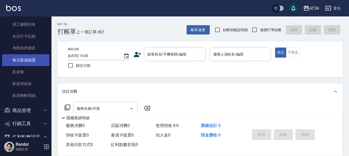
click at [37, 62] on link "每月薪資維護" at bounding box center [25, 60] width 47 height 12
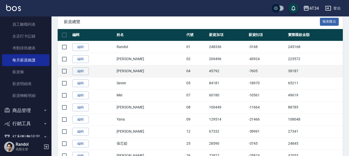
scroll to position [103, 0]
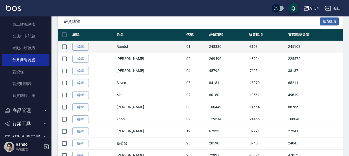
click at [287, 48] on td "245168" at bounding box center [315, 47] width 56 height 12
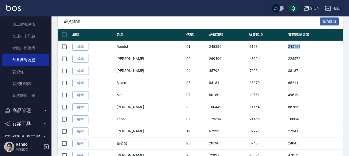
copy td "245168"
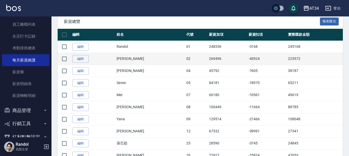
click at [287, 61] on td "225572" at bounding box center [315, 59] width 56 height 12
copy td "225572"
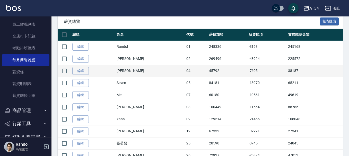
click at [287, 74] on td "38187" at bounding box center [315, 71] width 56 height 12
copy tbody "38187 編輯"
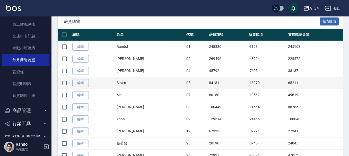
click at [287, 81] on td "65211" at bounding box center [315, 83] width 56 height 12
copy td "65211"
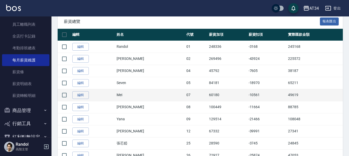
click at [287, 95] on td "49619" at bounding box center [315, 95] width 56 height 12
copy td "9"
click at [287, 95] on td "49619" at bounding box center [315, 95] width 56 height 12
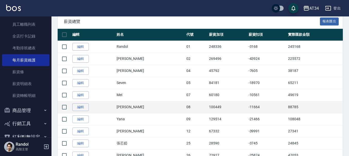
click at [287, 106] on td "88785" at bounding box center [315, 107] width 56 height 12
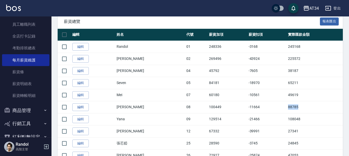
copy td "88785"
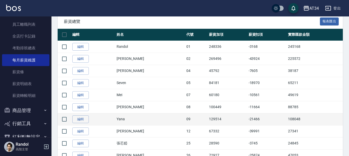
click at [287, 119] on td "108048" at bounding box center [315, 119] width 56 height 12
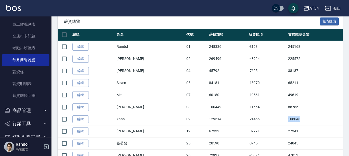
copy td "108048"
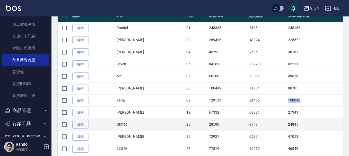
scroll to position [129, 0]
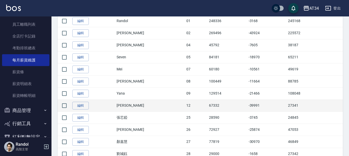
click at [287, 104] on td "27341" at bounding box center [315, 106] width 56 height 12
copy td "27341"
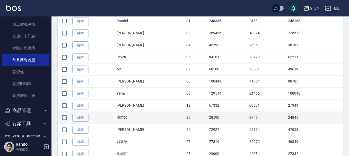
click at [287, 120] on td "24845" at bounding box center [315, 118] width 56 height 12
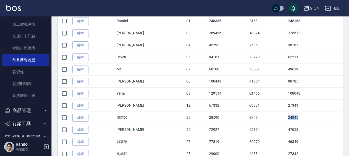
copy td "24845"
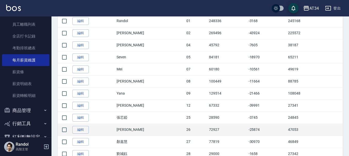
click at [287, 130] on td "47053" at bounding box center [315, 130] width 56 height 12
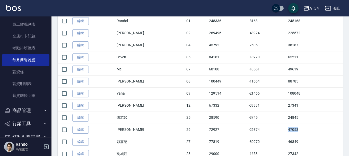
copy td "47053"
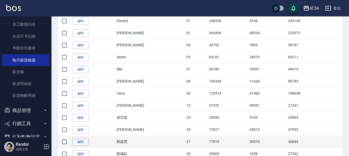
click at [287, 142] on td "46849" at bounding box center [315, 142] width 56 height 12
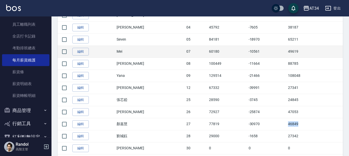
scroll to position [155, 0]
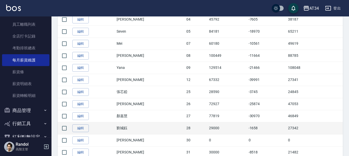
click at [287, 130] on td "27342" at bounding box center [315, 128] width 56 height 12
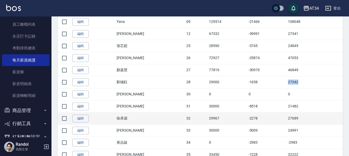
scroll to position [206, 0]
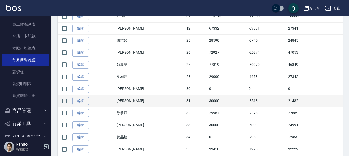
click at [287, 99] on td "21482" at bounding box center [315, 101] width 56 height 12
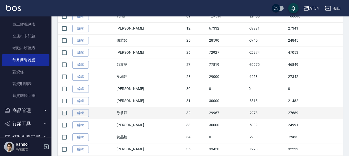
click at [287, 112] on td "27689" at bounding box center [315, 113] width 56 height 12
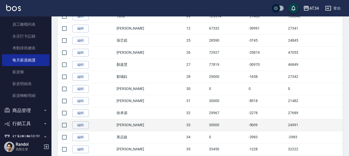
click at [287, 124] on td "24991" at bounding box center [315, 125] width 56 height 12
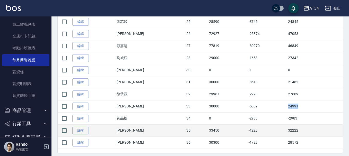
scroll to position [232, 0]
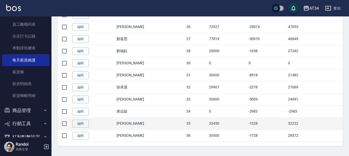
click at [288, 124] on td "32222" at bounding box center [315, 124] width 56 height 12
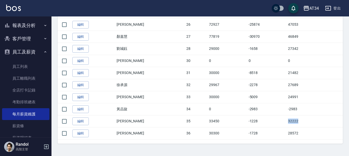
scroll to position [0, 0]
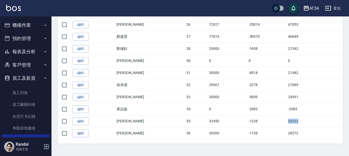
click at [31, 24] on button "櫃檯作業" at bounding box center [25, 25] width 47 height 13
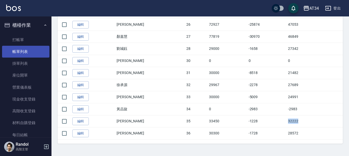
click at [32, 46] on link "帳單列表" at bounding box center [25, 52] width 47 height 12
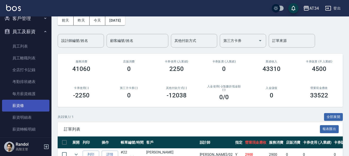
scroll to position [206, 0]
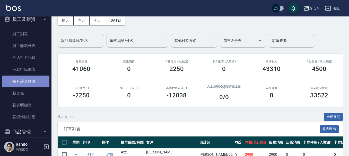
click at [31, 79] on link "每月薪資維護" at bounding box center [25, 82] width 47 height 12
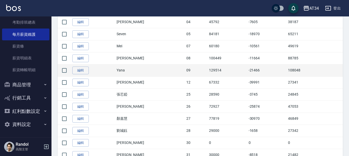
scroll to position [206, 0]
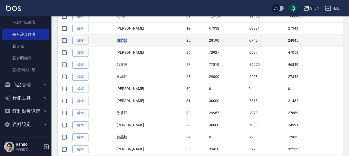
drag, startPoint x: 126, startPoint y: 40, endPoint x: 142, endPoint y: 39, distance: 16.0
click at [142, 39] on tr "編輯 張芯婭 25 28590 -3745 24845" at bounding box center [200, 41] width 285 height 12
click at [287, 41] on td "24845" at bounding box center [315, 41] width 56 height 12
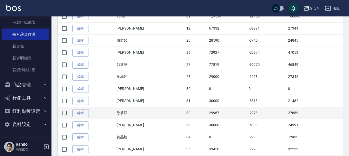
click at [132, 112] on td "徐承源" at bounding box center [150, 113] width 70 height 12
click at [287, 112] on td "27689" at bounding box center [315, 113] width 56 height 12
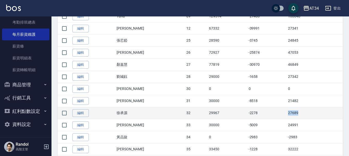
click at [287, 112] on td "27689" at bounding box center [315, 113] width 56 height 12
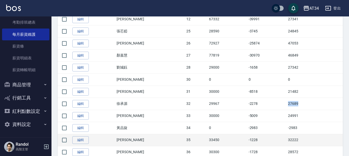
scroll to position [234, 0]
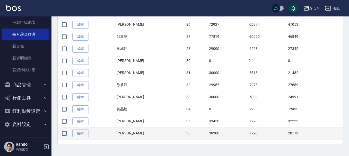
click at [289, 134] on td "28572" at bounding box center [315, 134] width 56 height 12
click at [288, 134] on td "28572" at bounding box center [315, 134] width 56 height 12
click at [128, 132] on td "[PERSON_NAME]" at bounding box center [150, 134] width 70 height 12
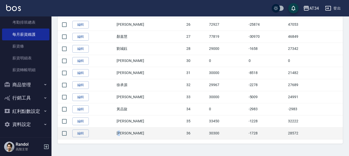
click at [128, 132] on td "[PERSON_NAME]" at bounding box center [150, 134] width 70 height 12
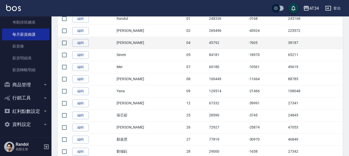
scroll to position [157, 0]
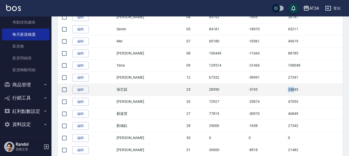
drag, startPoint x: 277, startPoint y: 90, endPoint x: 288, endPoint y: 90, distance: 11.3
click at [288, 90] on tr "編輯 張芯婭 25 28590 -3745 24845" at bounding box center [200, 90] width 285 height 12
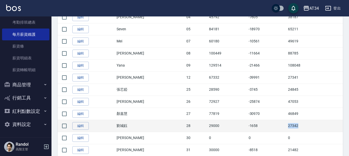
drag, startPoint x: 276, startPoint y: 127, endPoint x: 292, endPoint y: 125, distance: 16.8
click at [292, 126] on tr "編輯 劉城鈺 28 29000 -1658 27342" at bounding box center [200, 126] width 285 height 12
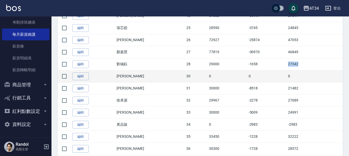
scroll to position [234, 0]
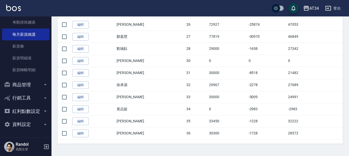
click at [189, 62] on tbody "編輯 Randol 01 248336 -3168 245168 編輯 Wendy 02 269496 -43924 225572 編輯 Gina 04 45…" at bounding box center [200, 25] width 285 height 230
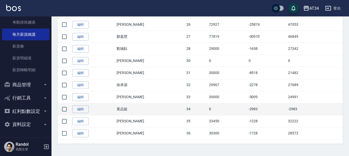
click at [287, 110] on td "-2983" at bounding box center [315, 109] width 56 height 12
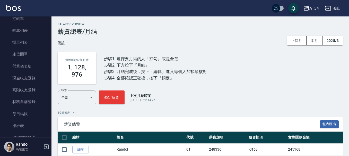
scroll to position [0, 0]
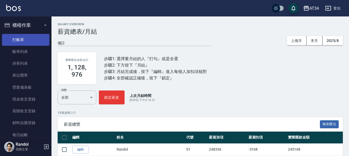
click at [36, 38] on link "打帳單" at bounding box center [25, 40] width 47 height 12
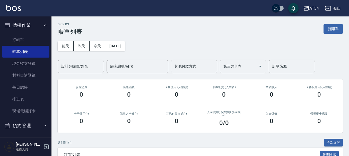
scroll to position [103, 0]
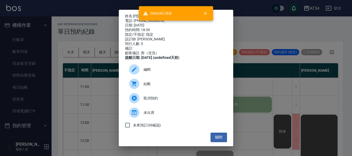
click at [347, 127] on div "姓名: [PERSON_NAME]: [PHONE_NUMBER] 日期: [DATE] 預約時間: 18:30 指定/不指定: 指定 設計師: [PERSO…" at bounding box center [176, 78] width 352 height 156
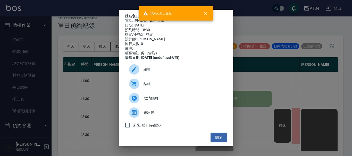
scroll to position [249, 162]
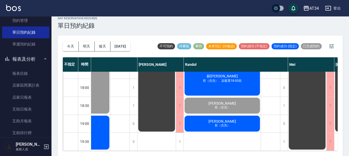
click at [233, 79] on span "剪（含洗）、染髮選18:00前" at bounding box center [222, 81] width 41 height 4
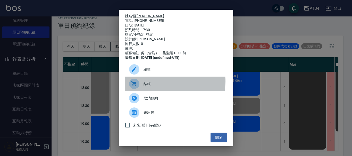
click at [167, 85] on span "結帳" at bounding box center [182, 83] width 79 height 5
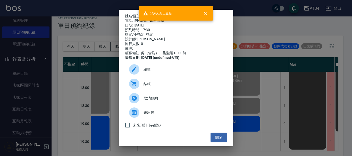
click at [239, 115] on div "姓名: [PERSON_NAME] 電話: [PHONE_NUMBER] 日期: [DATE] 預約時間: 17:30 指定/不指定: 指定 設計師: [PE…" at bounding box center [176, 78] width 352 height 156
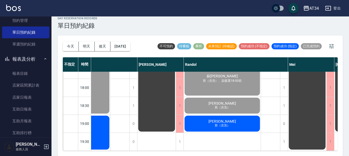
click at [243, 121] on div "[PERSON_NAME]（含洗）" at bounding box center [222, 124] width 77 height 18
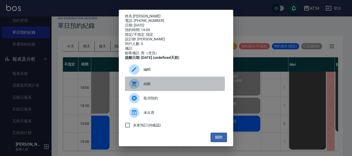
click at [141, 87] on div at bounding box center [136, 84] width 14 height 10
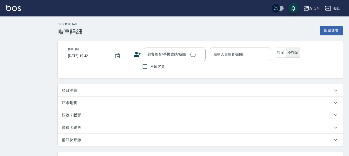
click at [87, 89] on div "項目消費" at bounding box center [197, 90] width 271 height 5
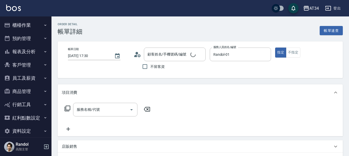
type input "[DATE] 17:30"
type input "Randol-01"
click at [97, 109] on div "服務名稱/代號 服務名稱/代號" at bounding box center [105, 110] width 64 height 14
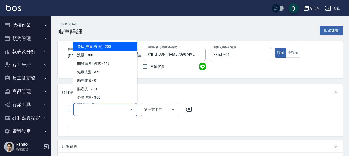
type input "蘇[PERSON_NAME]/0987497637/0987497637"
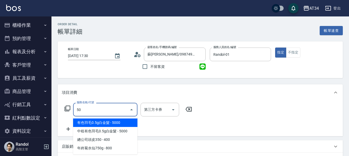
type input "501"
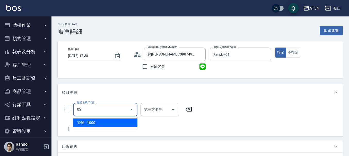
type input "100"
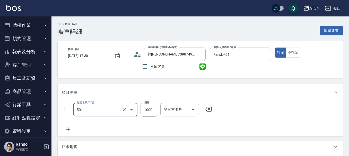
type input "染髮(501)"
type input "0"
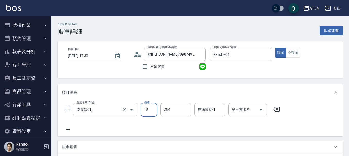
type input "150"
type input "1500"
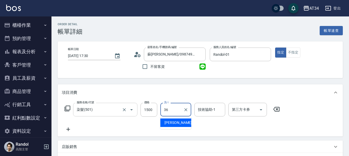
type input "[PERSON_NAME]-36"
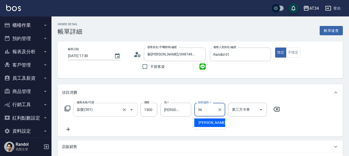
type input "[PERSON_NAME]-36"
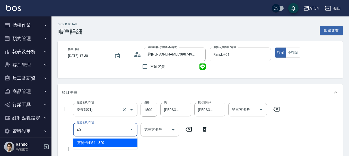
type input "401"
type input "170"
type input "剪髮(401)"
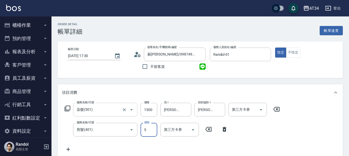
type input "58"
type input "150"
type input "580"
type input "200"
type input "5800"
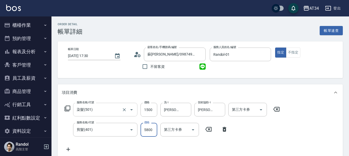
type input "5950"
type input "5800"
type input "730"
type input "580"
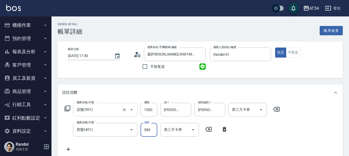
type input "200"
type input "58"
type input "150"
type input "800"
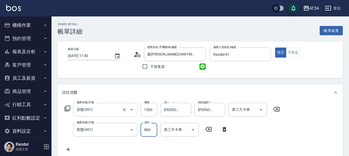
type input "230"
type input "800"
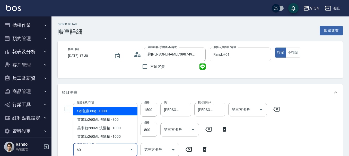
type input "602"
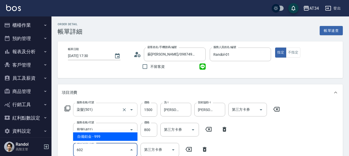
type input "320"
type input "自備鉑金(602)"
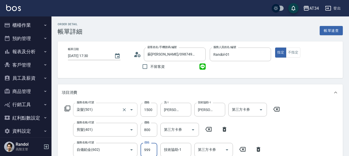
scroll to position [1, 0]
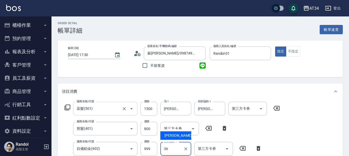
type input "[PERSON_NAME]-36"
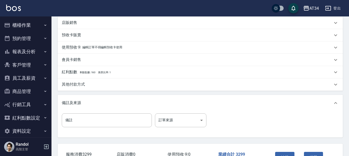
scroll to position [202, 0]
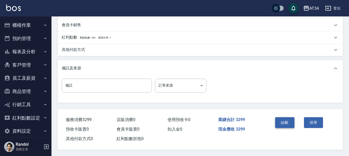
click at [286, 119] on button "結帳" at bounding box center [284, 122] width 19 height 11
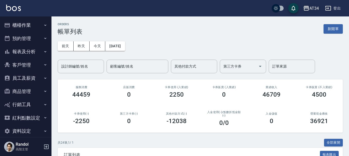
click at [313, 7] on div "AT34" at bounding box center [315, 8] width 10 height 6
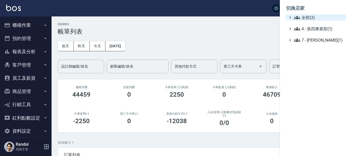
click at [294, 16] on icon at bounding box center [297, 17] width 6 height 6
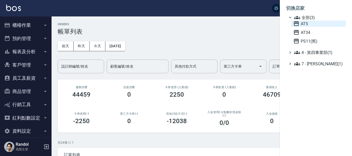
click at [295, 23] on icon at bounding box center [296, 23] width 5 height 5
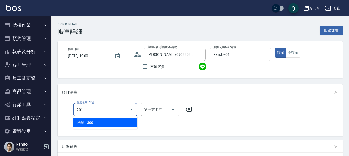
type input "洗髮(201)"
type input "30"
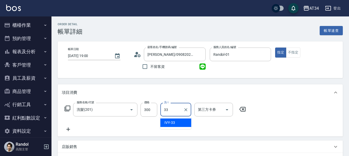
type input "IVY-33"
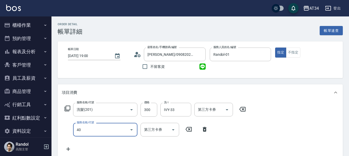
type input "401"
type input "50"
type input "剪髮(401)"
type input "5"
type input "30"
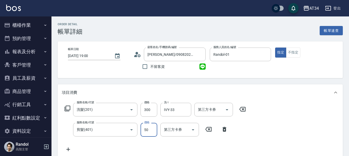
type input "500"
type input "80"
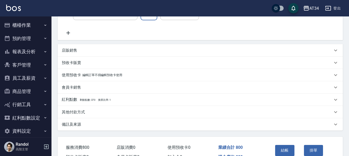
scroll to position [147, 0]
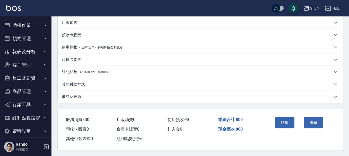
type input "500"
click at [288, 127] on div "結帳" at bounding box center [287, 126] width 29 height 22
click at [285, 120] on button "結帳" at bounding box center [284, 122] width 19 height 11
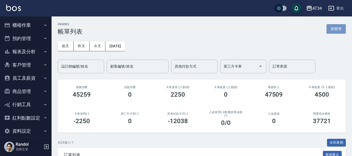
drag, startPoint x: 339, startPoint y: 26, endPoint x: 288, endPoint y: 39, distance: 52.7
click at [339, 26] on button "新開單" at bounding box center [335, 29] width 19 height 10
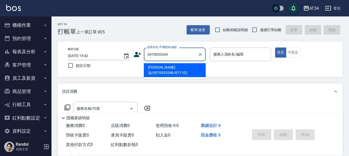
click at [275, 48] on button "指定" at bounding box center [280, 53] width 11 height 10
type input "[PERSON_NAME]諭/0970953349/871102"
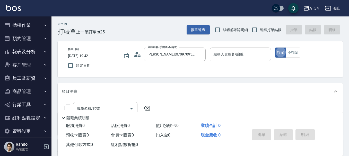
type button "true"
type input "Randol-01"
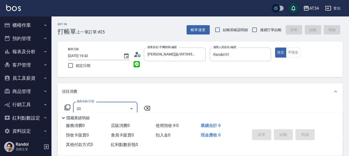
type input "201"
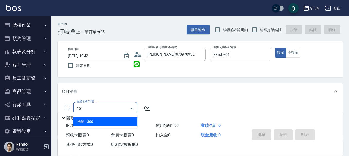
type input "30"
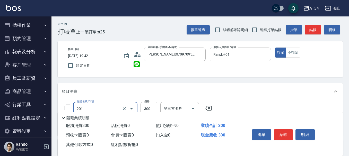
type input "洗髮(201)"
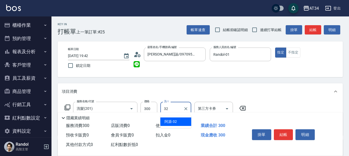
type input "阿源-32"
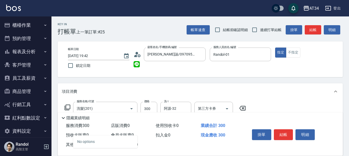
type input "401"
type input "50"
type input "剪髮(401)"
type input "5"
type input "30"
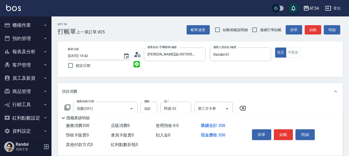
type input "500"
type input "80"
type input "500"
click at [283, 130] on button "結帳" at bounding box center [283, 135] width 19 height 11
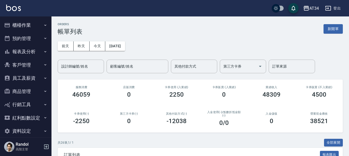
click at [86, 64] on div "設計師編號/姓名 設計師編號/姓名" at bounding box center [81, 67] width 46 height 14
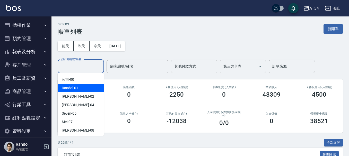
click at [79, 86] on div "Randol -01" at bounding box center [81, 88] width 46 height 9
type input "Randol-01"
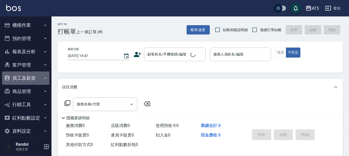
click at [31, 79] on button "員工及薪資" at bounding box center [25, 78] width 47 height 13
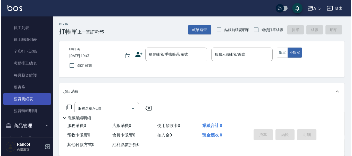
scroll to position [77, 0]
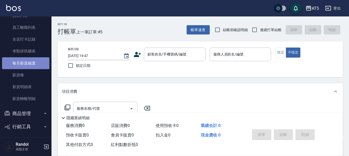
click at [33, 62] on link "每月薪資維護" at bounding box center [25, 63] width 47 height 12
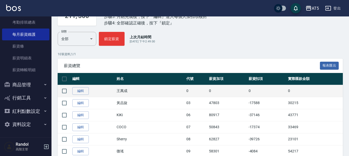
scroll to position [77, 0]
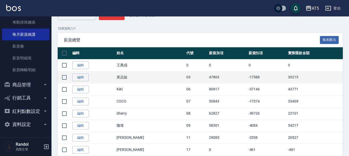
click at [208, 78] on td "47803" at bounding box center [227, 77] width 39 height 12
click at [287, 78] on td "30215" at bounding box center [315, 77] width 56 height 12
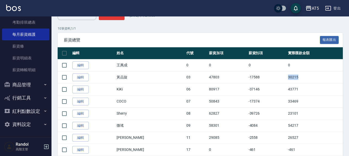
copy td "30215"
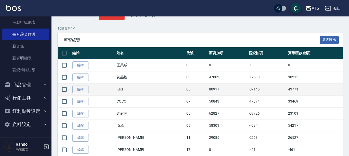
click at [287, 86] on td "43771" at bounding box center [315, 89] width 56 height 12
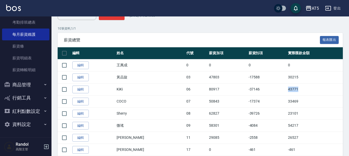
copy td "43771"
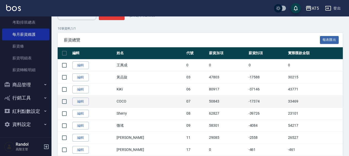
click at [287, 100] on td "33469" at bounding box center [315, 102] width 56 height 12
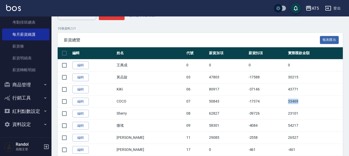
copy td "33469"
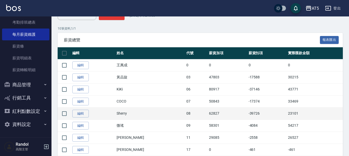
click at [287, 113] on td "23101" at bounding box center [315, 114] width 56 height 12
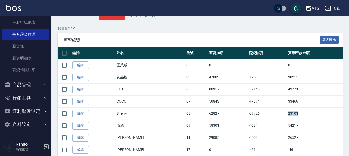
copy td "23101"
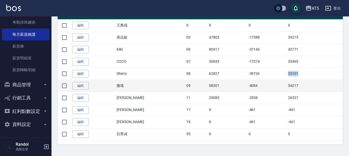
scroll to position [118, 0]
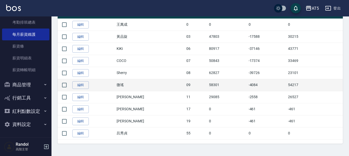
click at [287, 87] on td "54217" at bounding box center [315, 85] width 56 height 12
copy td "54217"
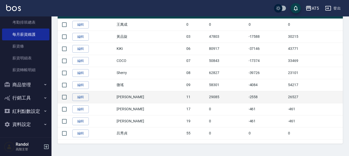
click at [287, 97] on td "26527" at bounding box center [315, 97] width 56 height 12
copy td "26527"
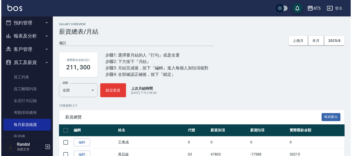
scroll to position [0, 0]
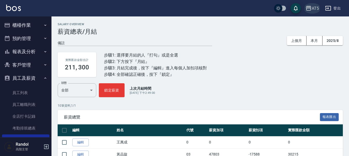
click at [312, 5] on button "AT5" at bounding box center [313, 8] width 18 height 11
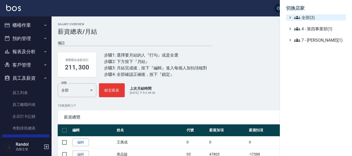
click at [308, 15] on span "全部(3)" at bounding box center [319, 17] width 50 height 6
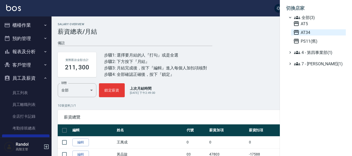
click at [305, 33] on span "AT34" at bounding box center [318, 32] width 50 height 6
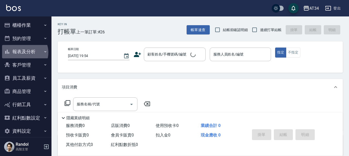
click at [24, 53] on button "報表及分析" at bounding box center [25, 51] width 47 height 13
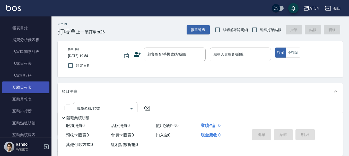
scroll to position [77, 0]
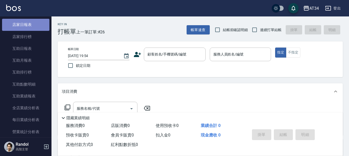
click at [28, 29] on link "店家日報表" at bounding box center [25, 25] width 47 height 12
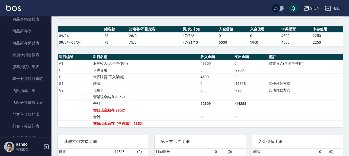
scroll to position [155, 0]
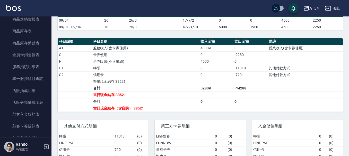
click at [322, 70] on td "其他付款方式" at bounding box center [305, 68] width 75 height 7
click at [213, 110] on td "a dense table" at bounding box center [216, 108] width 34 height 7
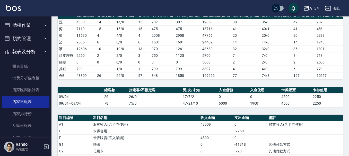
scroll to position [77, 0]
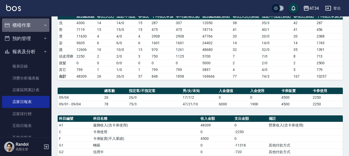
click at [29, 24] on button "櫃檯作業" at bounding box center [25, 25] width 47 height 13
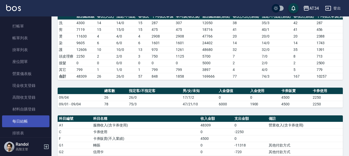
scroll to position [26, 0]
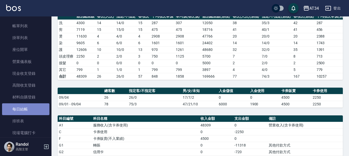
click at [27, 109] on link "每日結帳" at bounding box center [25, 110] width 47 height 12
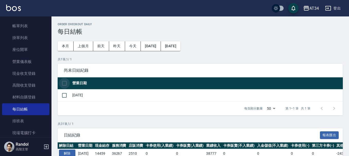
click at [65, 84] on input "checkbox" at bounding box center [64, 83] width 11 height 11
checkbox input "true"
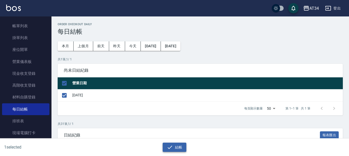
click at [176, 148] on button "結帳" at bounding box center [175, 148] width 24 height 10
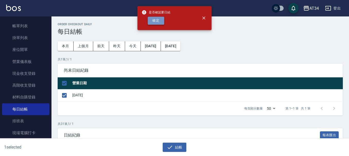
click at [158, 23] on button "確定" at bounding box center [156, 21] width 16 height 8
checkbox input "false"
